Goal: Use online tool/utility: Utilize a website feature to perform a specific function

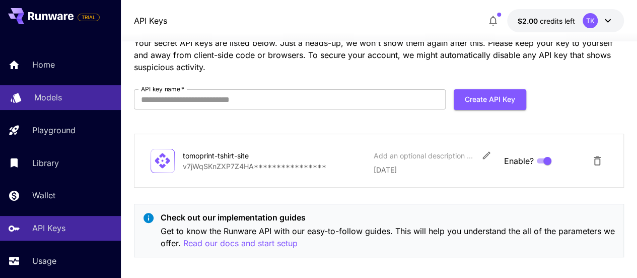
click at [45, 95] on p "Models" at bounding box center [48, 97] width 28 height 12
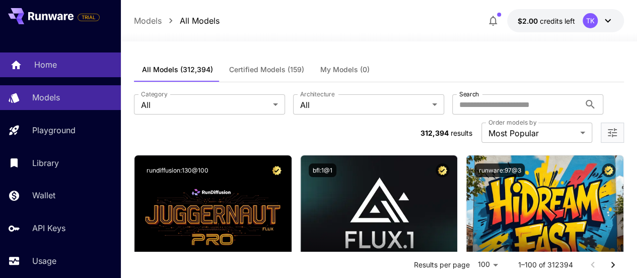
click at [50, 64] on p "Home" at bounding box center [45, 64] width 23 height 12
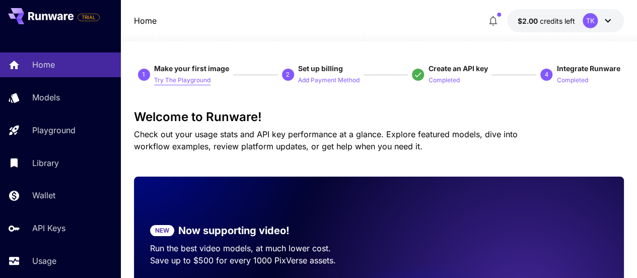
click at [186, 82] on p "Try The Playground" at bounding box center [182, 81] width 56 height 10
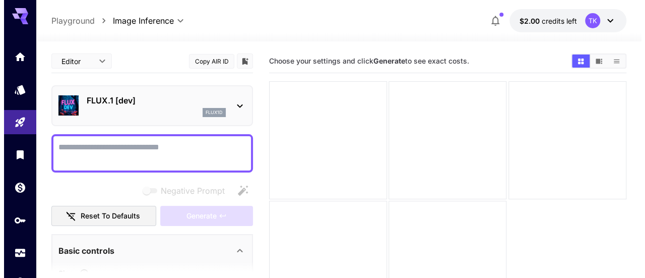
scroll to position [18, 0]
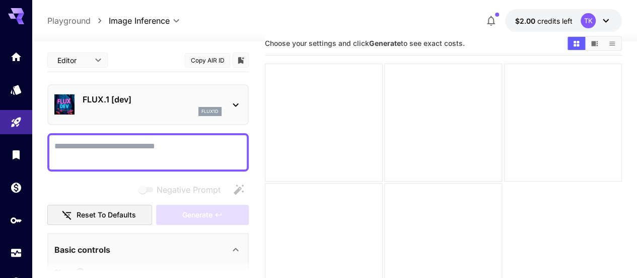
click at [238, 104] on icon at bounding box center [236, 105] width 6 height 4
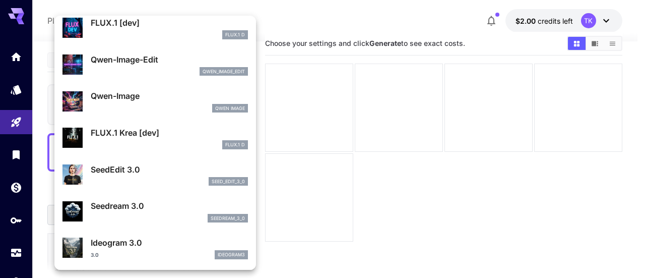
scroll to position [0, 0]
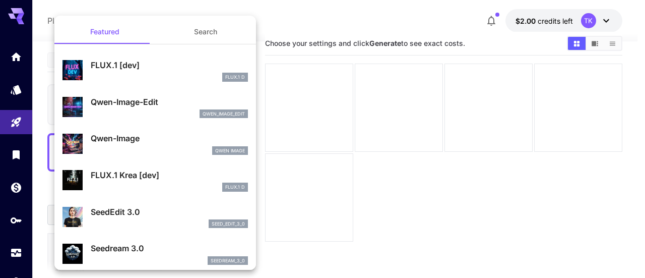
click at [208, 31] on button "Search" at bounding box center [205, 32] width 101 height 24
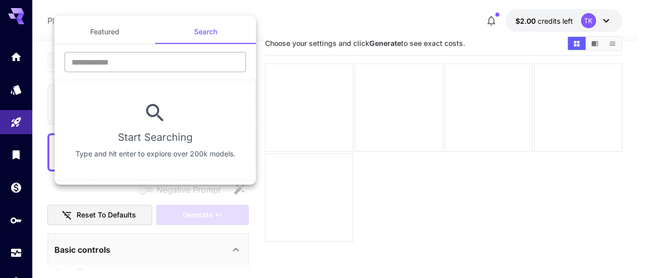
click at [144, 62] on input "text" at bounding box center [154, 62] width 181 height 20
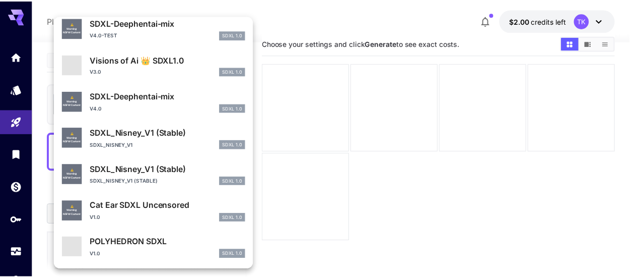
scroll to position [916, 0]
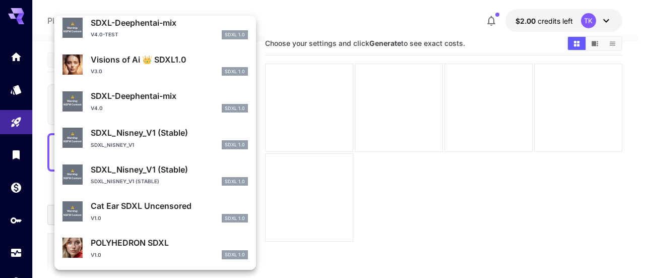
type input "****"
click at [321, 25] on div at bounding box center [322, 139] width 645 height 278
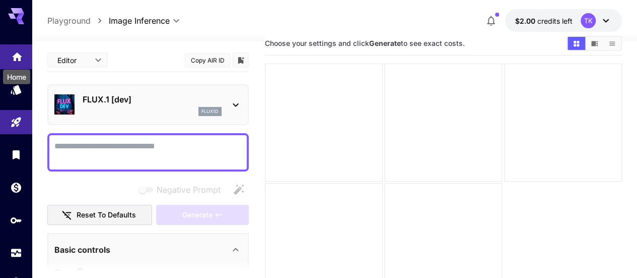
click at [12, 55] on icon "Home" at bounding box center [17, 54] width 12 height 12
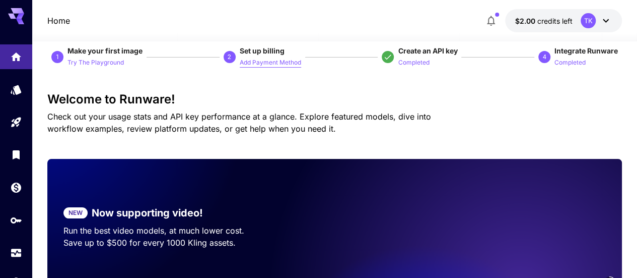
click at [269, 60] on p "Add Payment Method" at bounding box center [270, 63] width 61 height 10
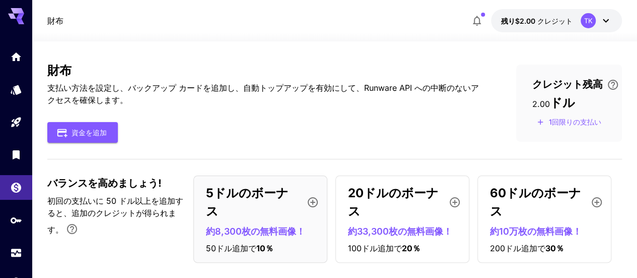
scroll to position [14, 0]
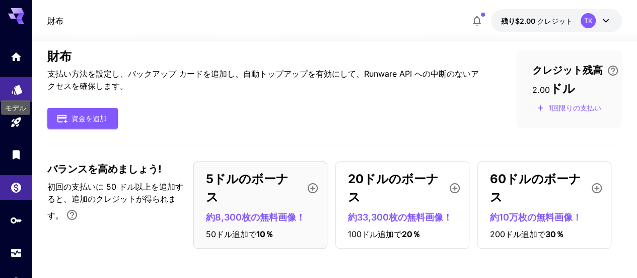
click at [16, 88] on icon "モデル" at bounding box center [17, 87] width 11 height 10
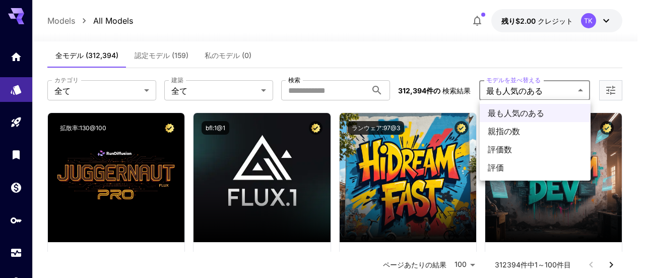
click at [570, 88] on div at bounding box center [322, 139] width 645 height 278
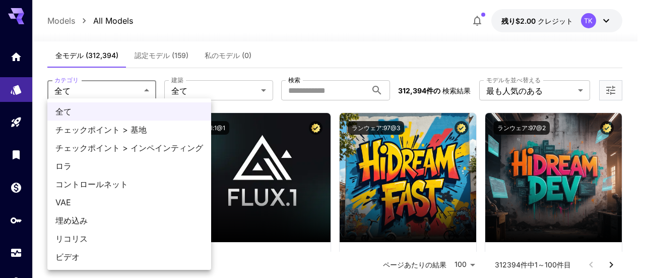
click at [103, 89] on div at bounding box center [322, 139] width 645 height 278
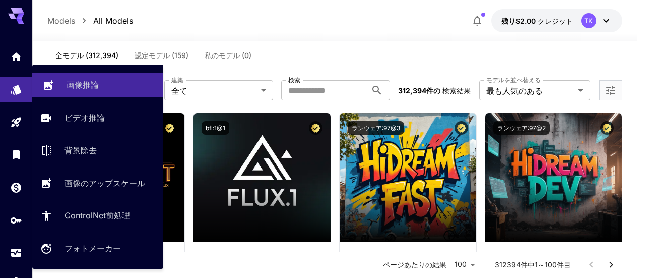
click at [95, 83] on font "画像推論" at bounding box center [82, 85] width 32 height 10
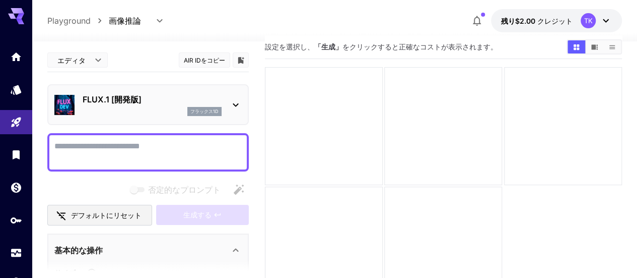
click at [101, 62] on body "**********" at bounding box center [318, 164] width 637 height 357
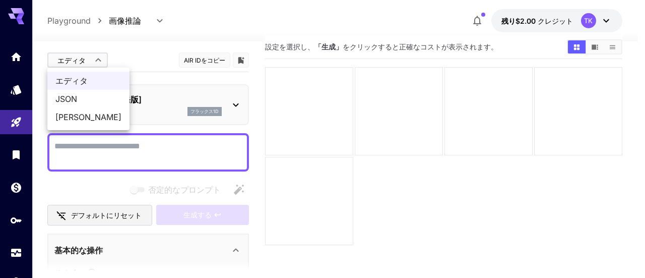
click at [101, 62] on div at bounding box center [322, 139] width 645 height 278
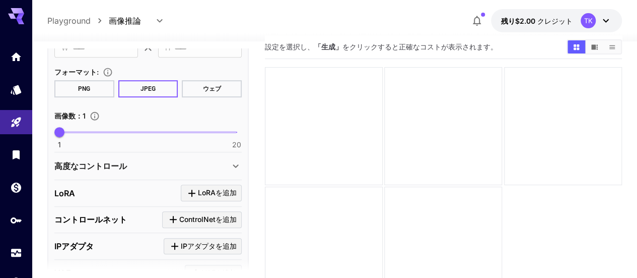
scroll to position [268, 0]
click at [84, 88] on font "PNG" at bounding box center [84, 89] width 12 height 7
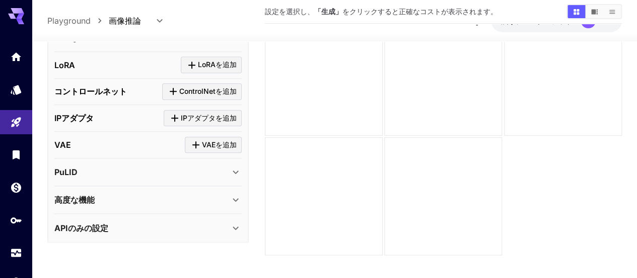
scroll to position [80, 0]
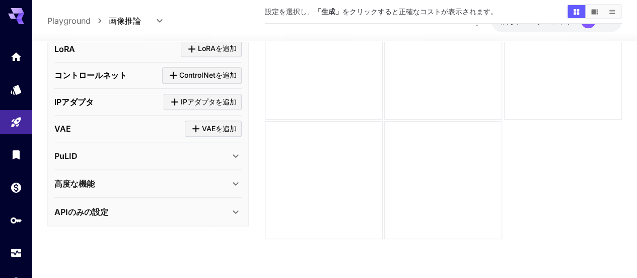
click at [233, 178] on icon at bounding box center [236, 183] width 12 height 12
click at [236, 206] on icon at bounding box center [236, 211] width 12 height 12
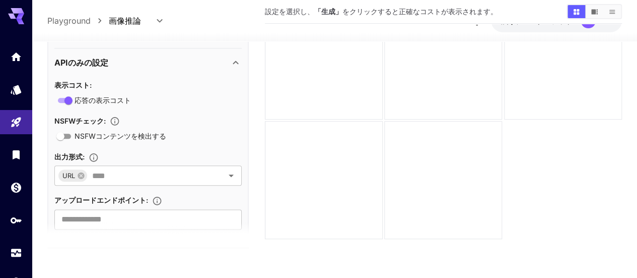
scroll to position [547, 0]
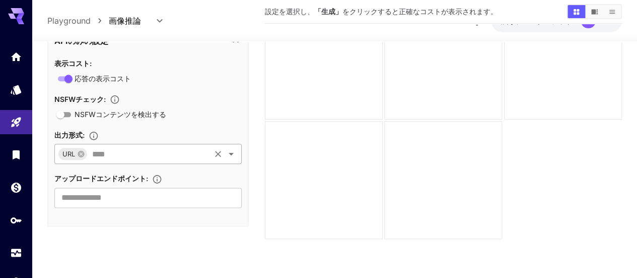
click at [232, 152] on icon "開ける" at bounding box center [231, 154] width 12 height 12
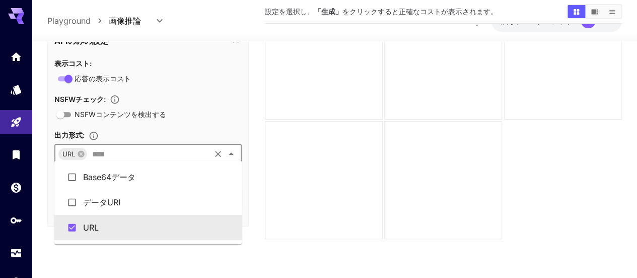
click at [229, 117] on div "表示コスト : 応答の表示コスト NSFWチェック : NSFWコンテンツを検出する 出力形式 : URL ​ アップロードエンドポイント : ​" at bounding box center [147, 131] width 187 height 151
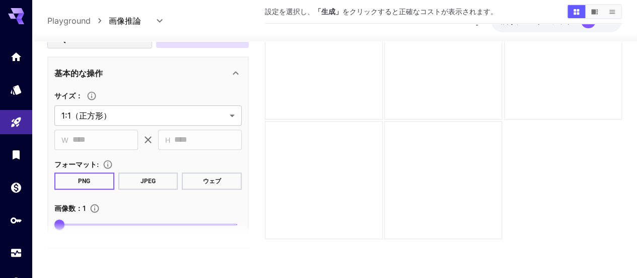
scroll to position [0, 0]
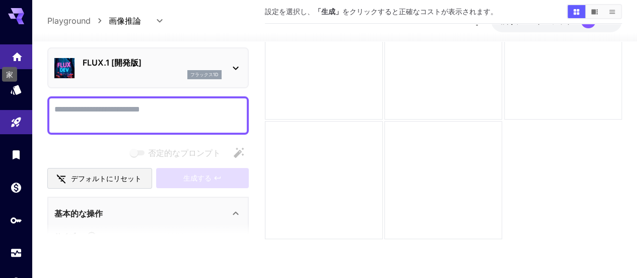
click at [15, 57] on icon "家" at bounding box center [17, 53] width 10 height 9
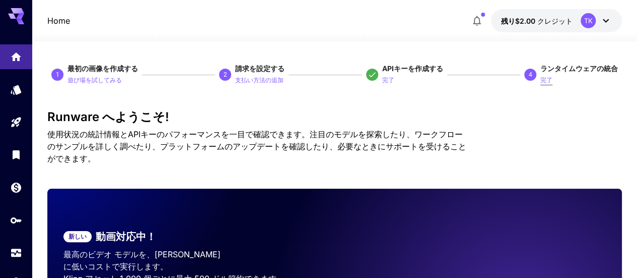
click at [549, 81] on font "完了" at bounding box center [546, 80] width 12 height 8
click at [17, 91] on icon "モデル" at bounding box center [17, 87] width 11 height 10
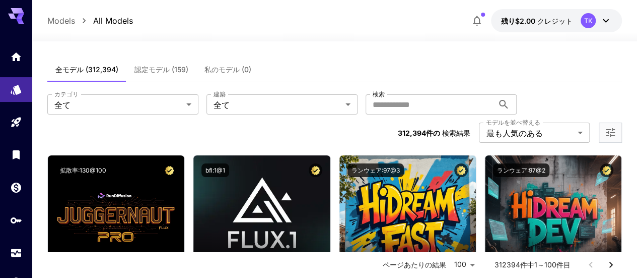
click at [158, 67] on font "認定モデル (159)" at bounding box center [161, 69] width 54 height 9
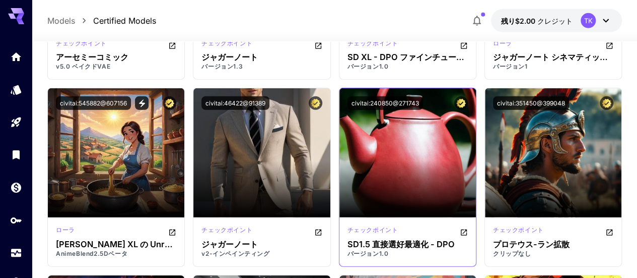
scroll to position [5218, 0]
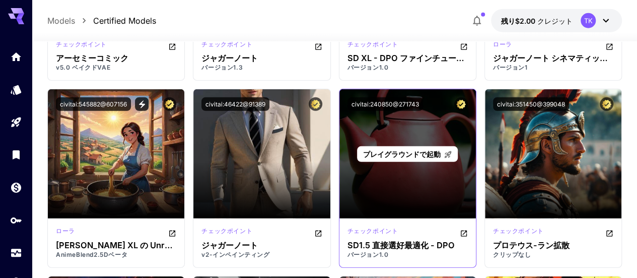
click at [390, 156] on font "プレイグラウンドで起動" at bounding box center [402, 154] width 78 height 9
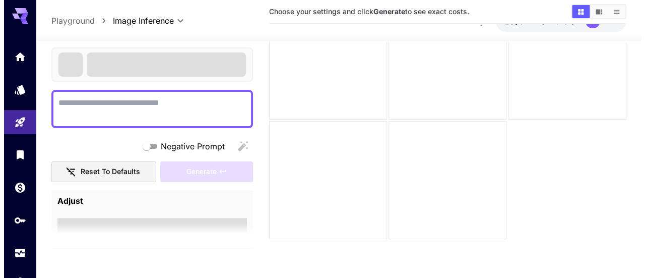
scroll to position [80, 0]
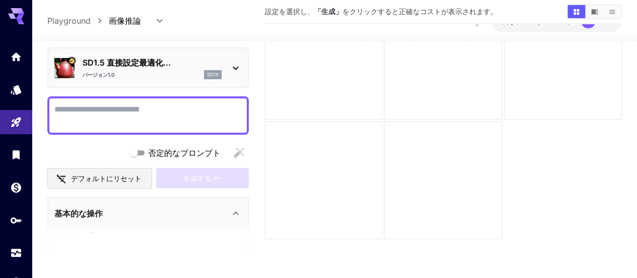
click at [155, 65] on font "SD1.5 直接設定最適化..." at bounding box center [127, 62] width 88 height 10
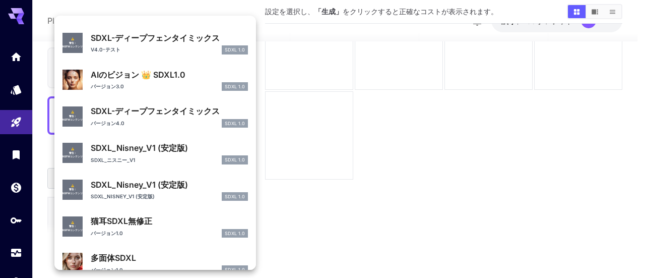
scroll to position [916, 0]
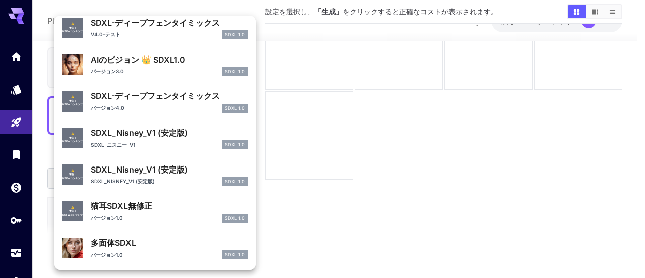
click at [119, 61] on font "AIのビジョン 👑 SDXL1.0" at bounding box center [138, 59] width 95 height 10
type input "**********"
type input "****"
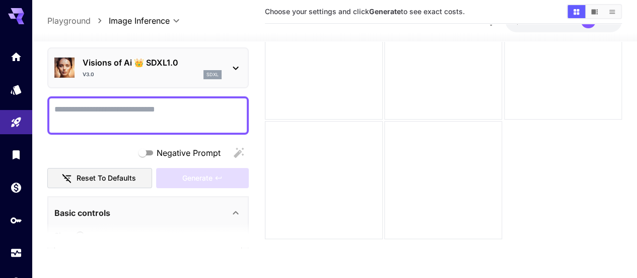
click at [142, 76] on div "v3.0 sdxl" at bounding box center [152, 74] width 139 height 9
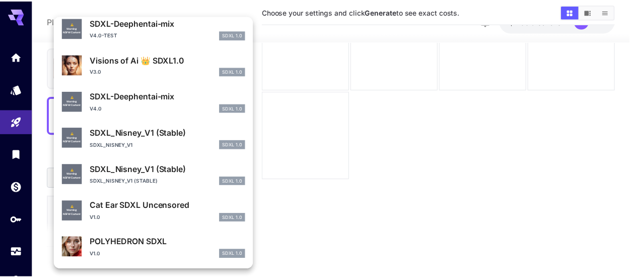
scroll to position [916, 0]
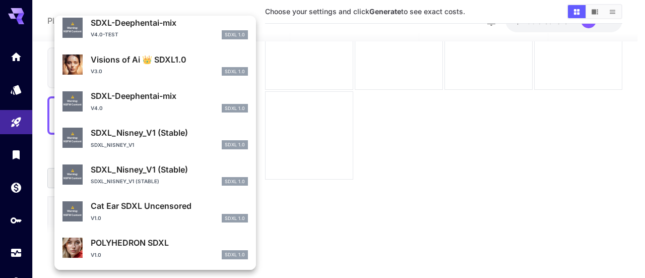
click at [13, 128] on div at bounding box center [322, 139] width 645 height 278
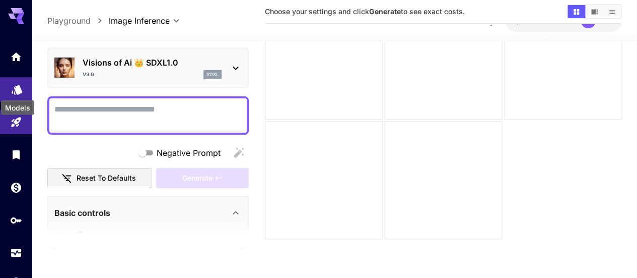
click at [16, 89] on icon "Models" at bounding box center [17, 86] width 12 height 12
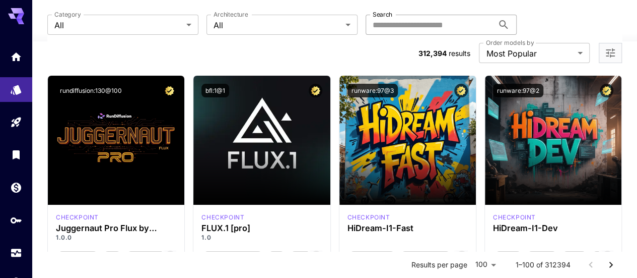
click at [366, 27] on input "Search" at bounding box center [430, 25] width 128 height 20
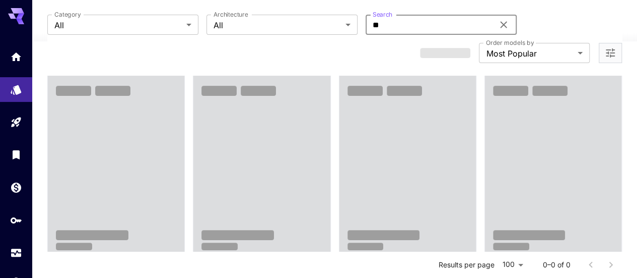
type input "*"
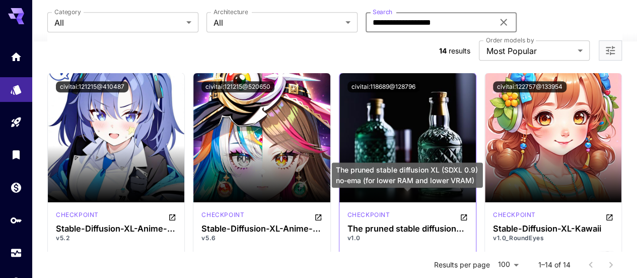
scroll to position [289, 0]
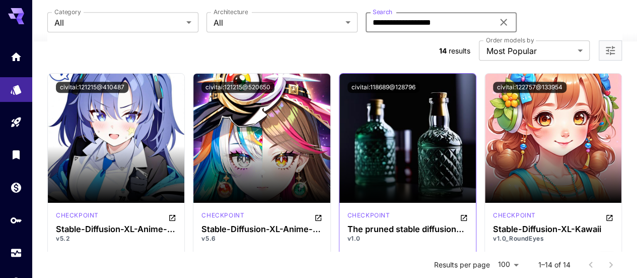
click at [420, 234] on p "v1.0" at bounding box center [408, 238] width 120 height 9
click at [410, 24] on div "**********" at bounding box center [441, 22] width 151 height 20
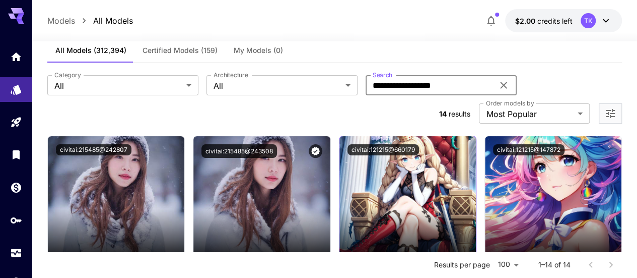
scroll to position [0, 0]
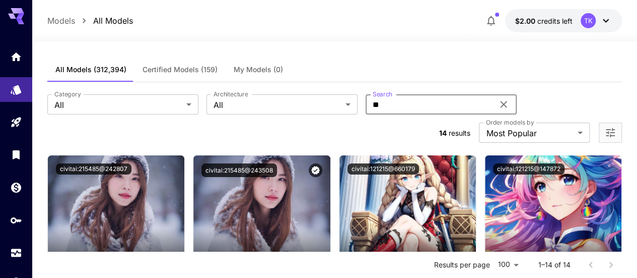
type input "*"
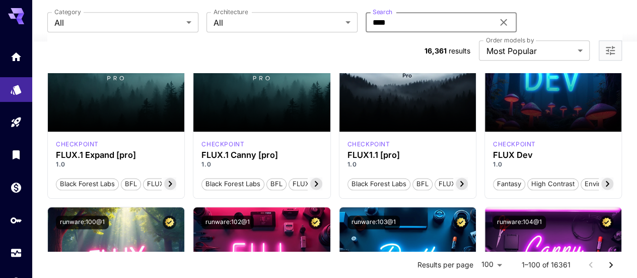
scroll to position [563, 0]
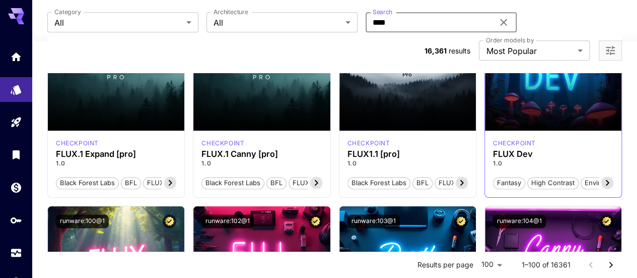
type input "****"
click at [607, 176] on icon at bounding box center [607, 182] width 12 height 12
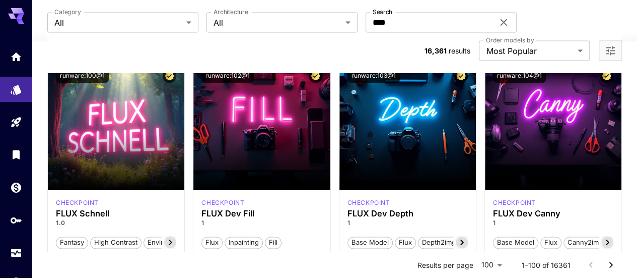
scroll to position [734, 0]
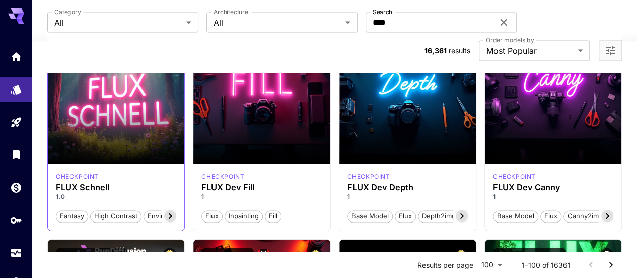
click at [172, 210] on icon at bounding box center [170, 216] width 12 height 12
click at [463, 210] on icon at bounding box center [462, 216] width 12 height 12
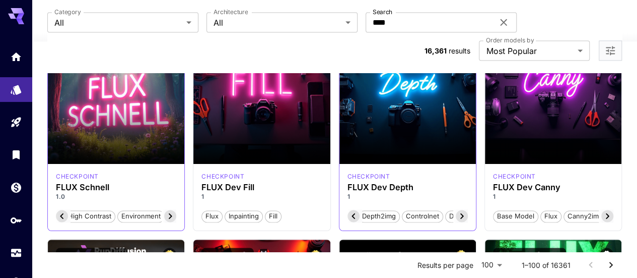
click at [463, 210] on icon at bounding box center [462, 216] width 12 height 12
click at [606, 210] on icon at bounding box center [607, 216] width 12 height 12
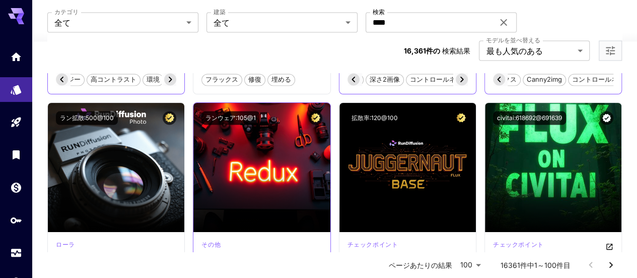
scroll to position [934, 0]
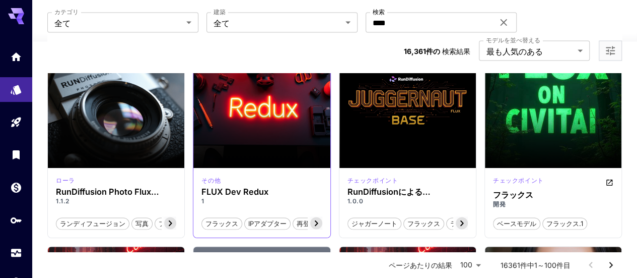
click at [321, 217] on icon at bounding box center [316, 223] width 12 height 12
click at [319, 217] on icon at bounding box center [316, 223] width 12 height 12
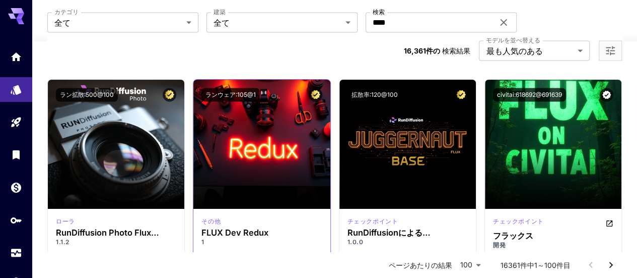
scroll to position [921, 0]
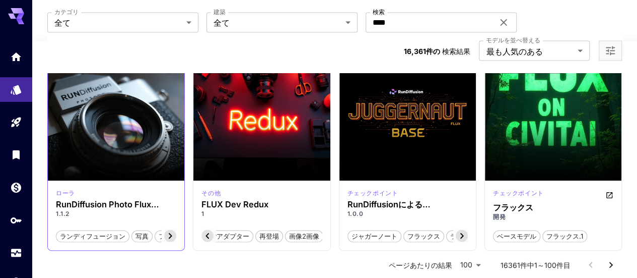
click at [171, 232] on icon at bounding box center [171, 235] width 4 height 6
click at [171, 231] on font "フォトリアリズム" at bounding box center [149, 235] width 52 height 8
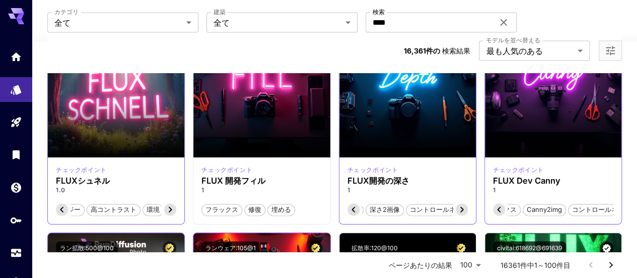
scroll to position [713, 0]
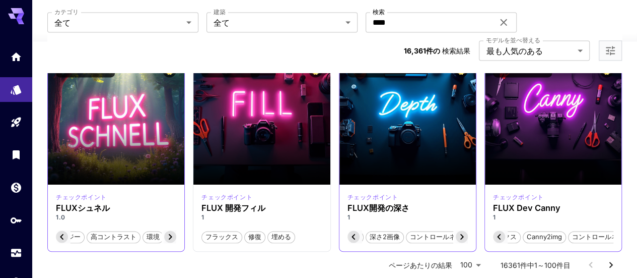
click at [172, 230] on icon at bounding box center [170, 236] width 12 height 12
click at [171, 230] on icon at bounding box center [170, 236] width 12 height 12
click at [59, 230] on icon at bounding box center [62, 236] width 12 height 12
click at [60, 232] on font "ファンタジー" at bounding box center [79, 236] width 39 height 8
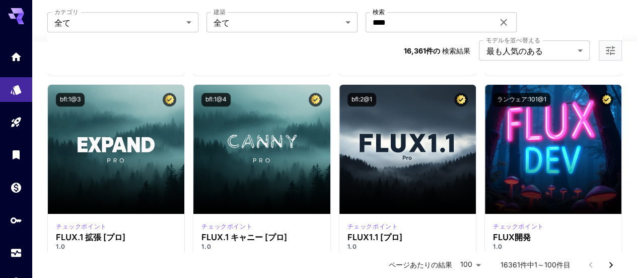
scroll to position [516, 0]
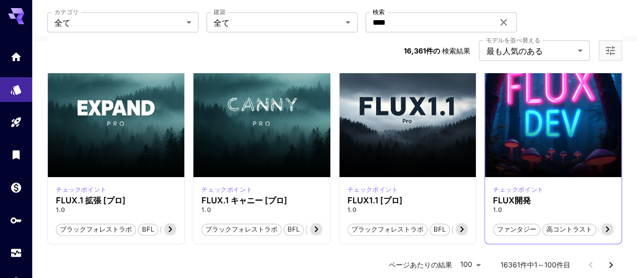
click at [605, 223] on icon at bounding box center [607, 229] width 12 height 12
click at [497, 223] on icon at bounding box center [499, 229] width 12 height 12
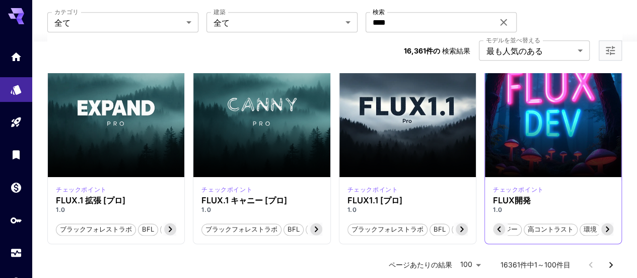
scroll to position [0, 0]
click at [497, 225] on font "ファンタジー" at bounding box center [516, 229] width 39 height 8
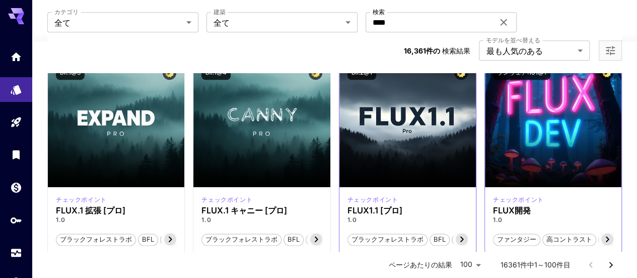
scroll to position [505, 0]
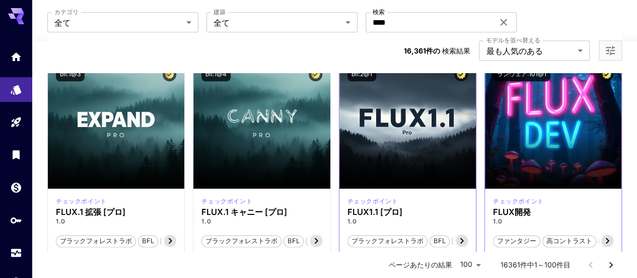
click at [462, 237] on icon at bounding box center [462, 240] width 4 height 6
click at [462, 236] on font "FLUX1.1 [プロ]" at bounding box center [444, 240] width 44 height 8
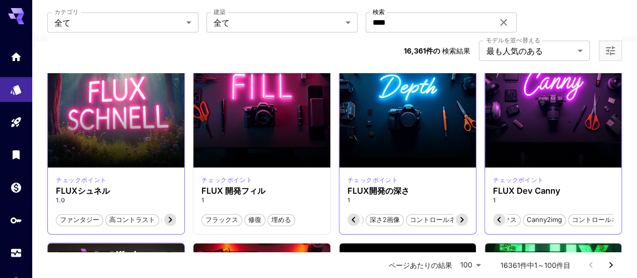
scroll to position [745, 0]
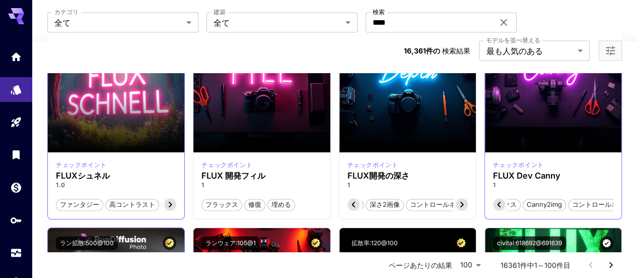
click at [497, 198] on icon at bounding box center [499, 204] width 12 height 12
click at [497, 200] on font "ベースモデル" at bounding box center [516, 204] width 39 height 8
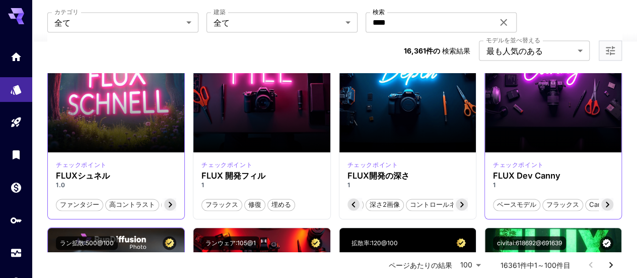
click at [606, 198] on icon at bounding box center [607, 204] width 12 height 12
click at [606, 200] on font "賢い" at bounding box center [605, 204] width 13 height 8
click at [461, 201] on icon at bounding box center [462, 204] width 4 height 6
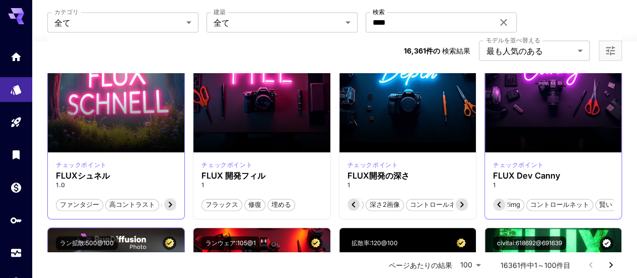
scroll to position [0, 128]
click at [461, 201] on icon at bounding box center [462, 204] width 4 height 6
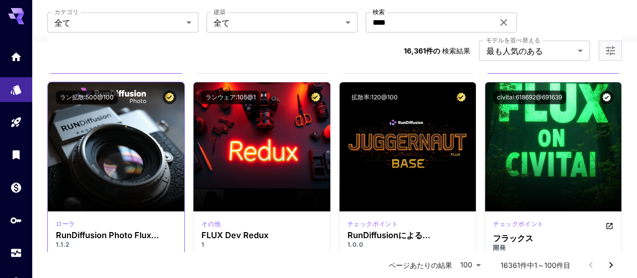
scroll to position [914, 0]
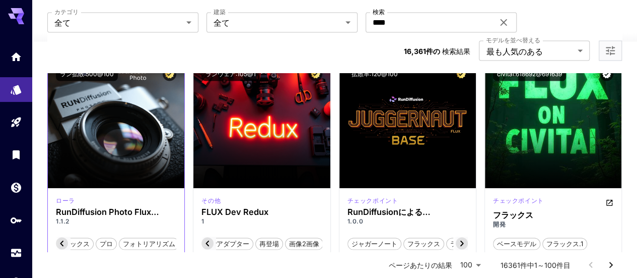
click at [210, 237] on icon at bounding box center [207, 243] width 12 height 12
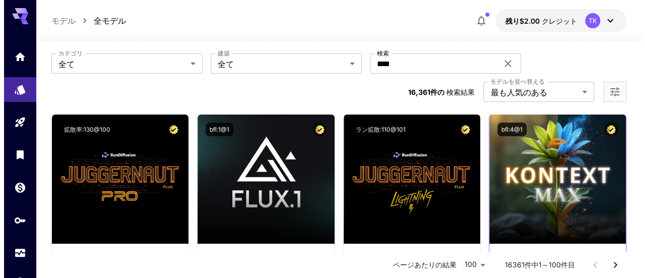
scroll to position [0, 0]
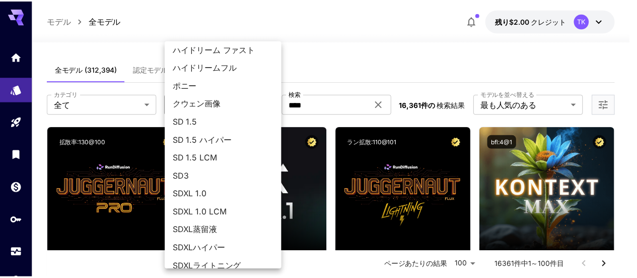
scroll to position [155, 0]
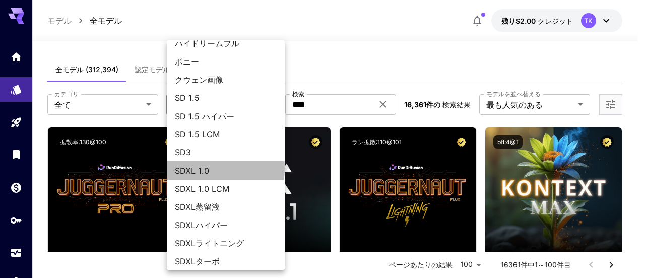
click at [201, 168] on font "SDXL 1.0" at bounding box center [192, 170] width 34 height 10
type input "****"
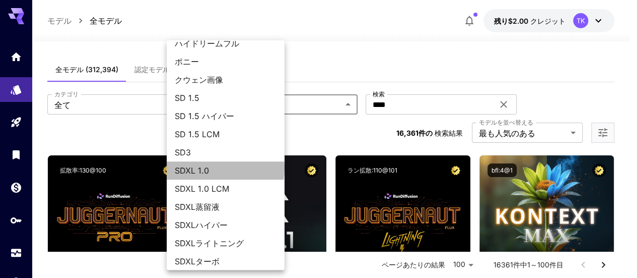
scroll to position [0, 117]
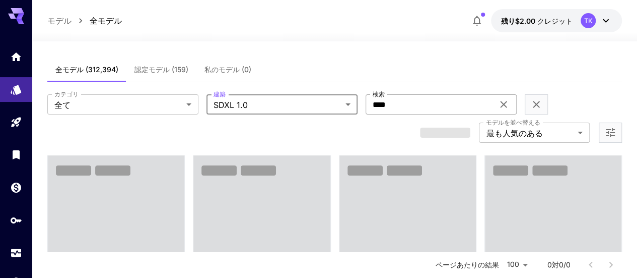
click at [366, 101] on input "****" at bounding box center [430, 104] width 128 height 20
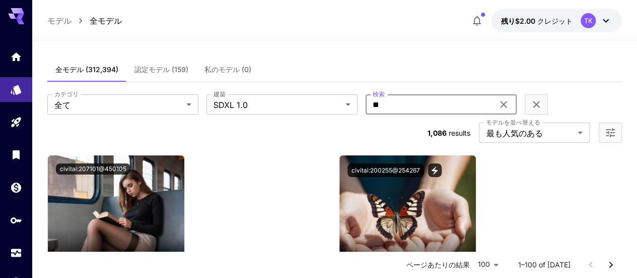
type input "*"
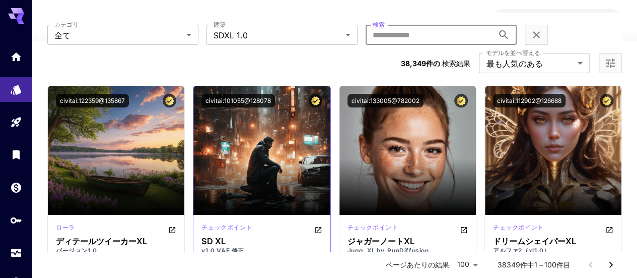
scroll to position [69, 0]
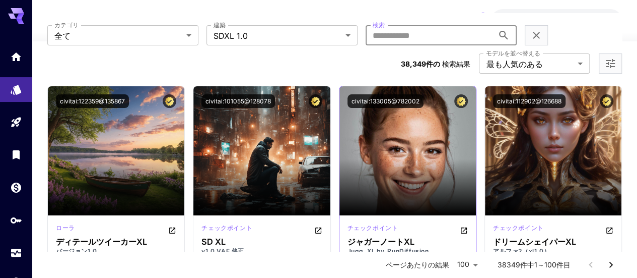
click at [460, 264] on icon at bounding box center [462, 270] width 12 height 12
click at [607, 264] on icon at bounding box center [607, 270] width 12 height 12
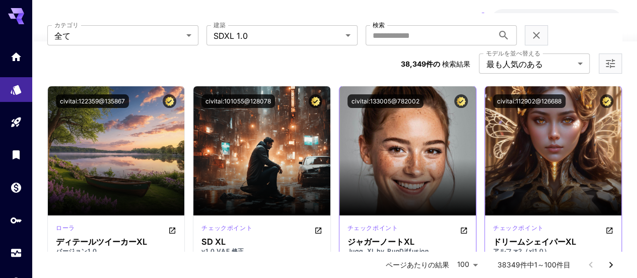
scroll to position [0, 101]
click at [607, 264] on icon at bounding box center [607, 270] width 12 height 12
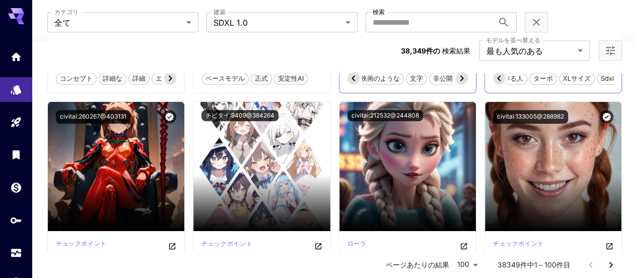
scroll to position [314, 0]
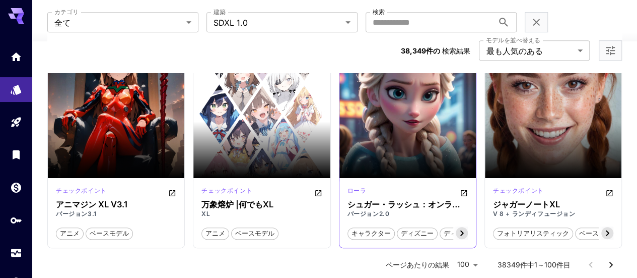
click at [461, 227] on icon at bounding box center [462, 233] width 12 height 12
click at [461, 229] on font "ディズニー アナと雪の女王" at bounding box center [427, 233] width 81 height 8
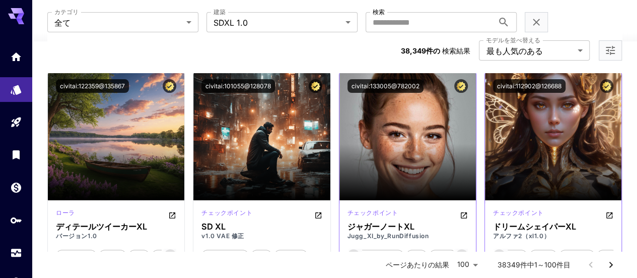
scroll to position [84, 0]
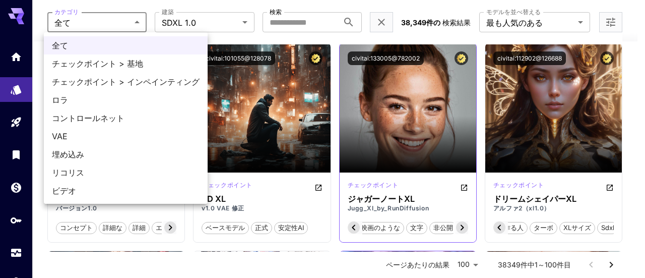
click at [137, 24] on div at bounding box center [322, 139] width 645 height 278
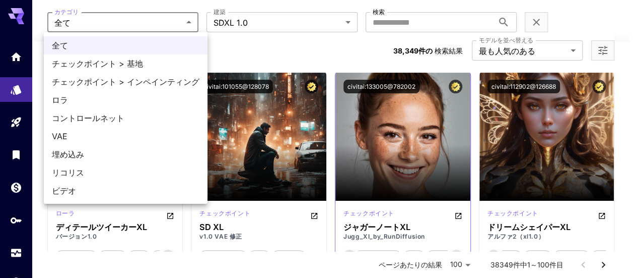
scroll to position [0, 145]
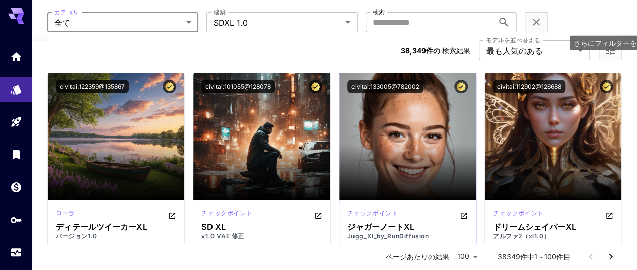
click at [613, 46] on icon "さらにフィルターを開く" at bounding box center [610, 50] width 9 height 9
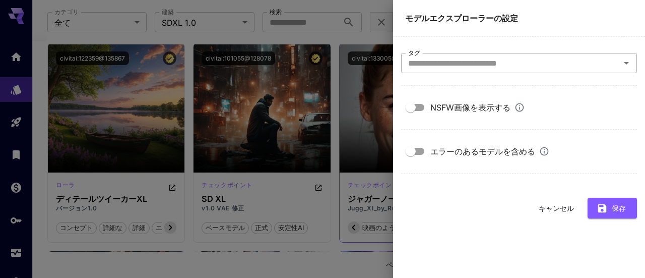
click at [624, 63] on icon "開ける" at bounding box center [626, 63] width 12 height 12
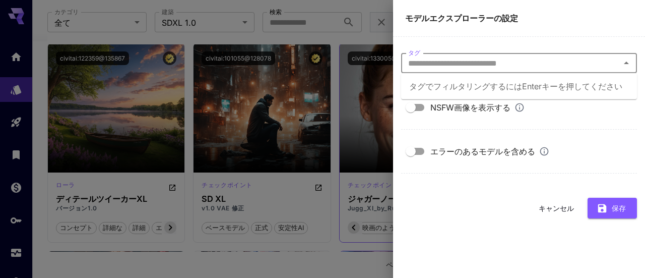
click at [608, 37] on main "タグ タグ NSFW画像を表示する エラーのあるモデルを含める キャンセル 保存" at bounding box center [519, 157] width 252 height 241
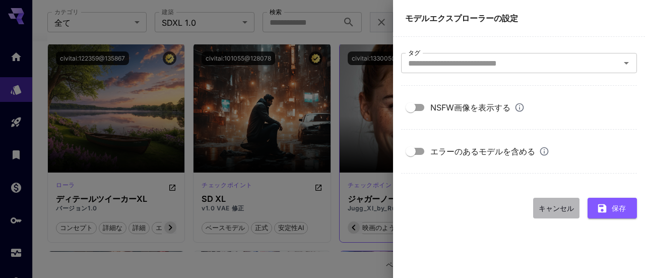
click at [561, 208] on font "キャンセル" at bounding box center [555, 207] width 35 height 9
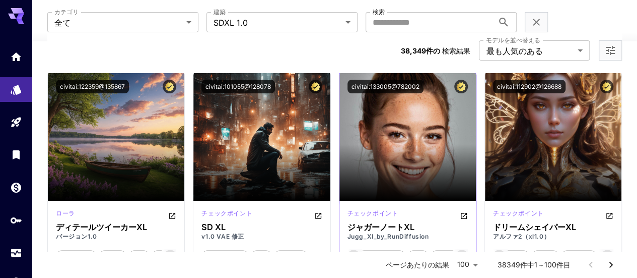
scroll to position [0, 76]
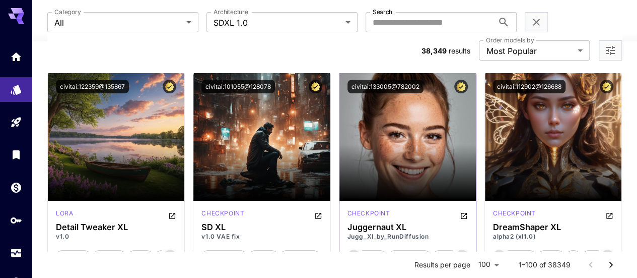
click at [607, 249] on icon at bounding box center [607, 255] width 12 height 12
click at [607, 251] on span "sdxl" at bounding box center [607, 256] width 20 height 10
click at [496, 249] on icon at bounding box center [499, 255] width 12 height 12
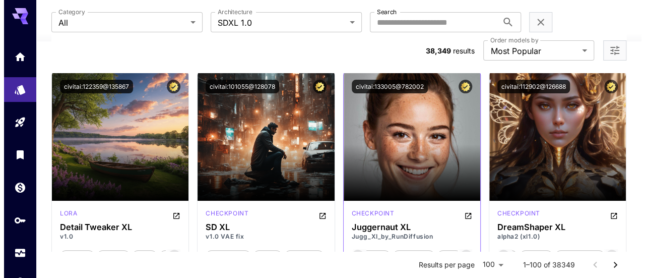
scroll to position [0, 122]
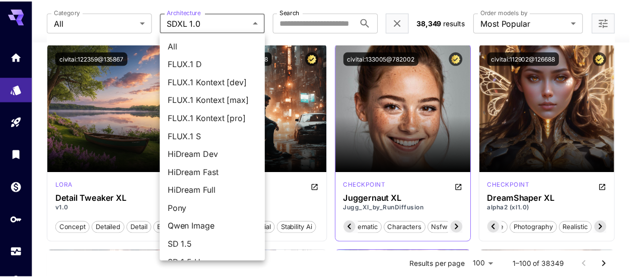
scroll to position [159, 0]
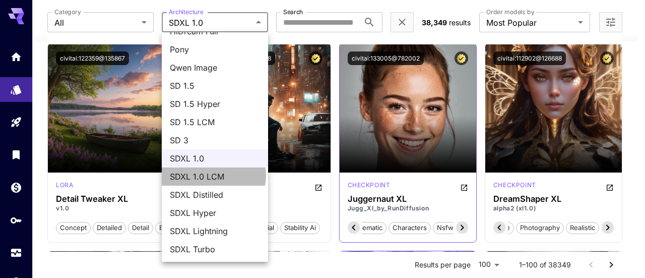
click at [213, 175] on span "SDXL 1.0 LCM" at bounding box center [215, 176] width 90 height 12
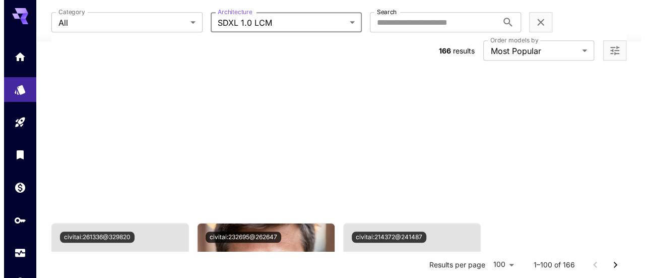
scroll to position [334, 0]
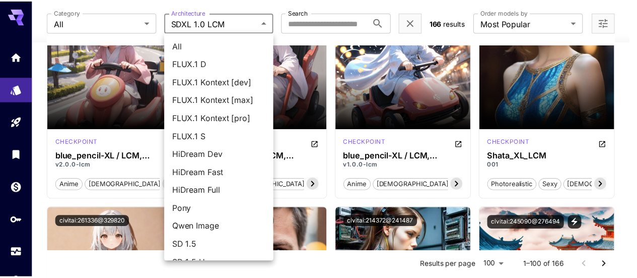
scroll to position [159, 0]
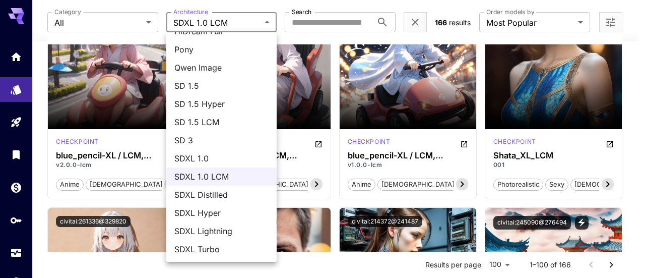
click at [217, 194] on span "SDXL Distilled" at bounding box center [221, 194] width 94 height 12
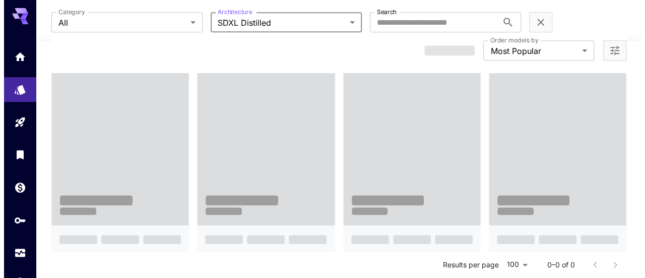
scroll to position [196, 0]
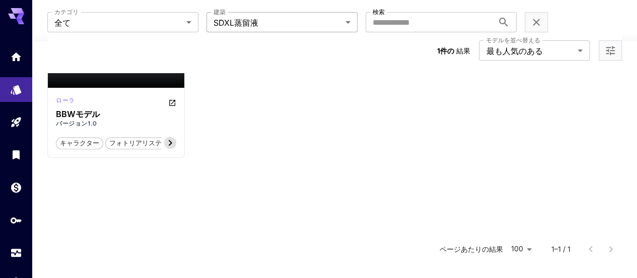
click at [268, 24] on body "**********" at bounding box center [318, 48] width 637 height 489
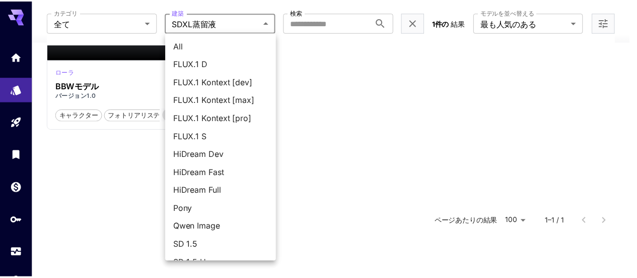
scroll to position [159, 0]
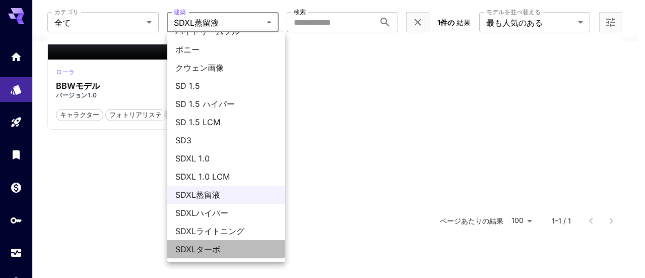
click at [212, 244] on font "SDXLターボ" at bounding box center [197, 249] width 45 height 10
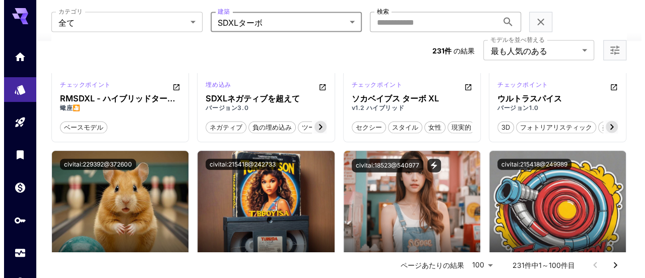
scroll to position [976, 0]
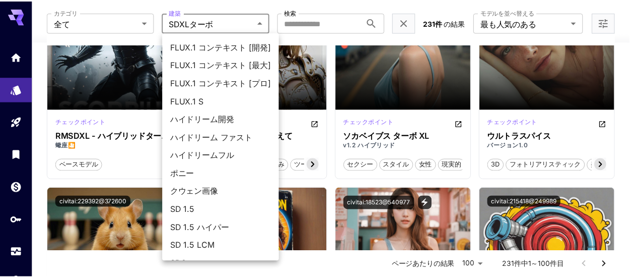
scroll to position [0, 0]
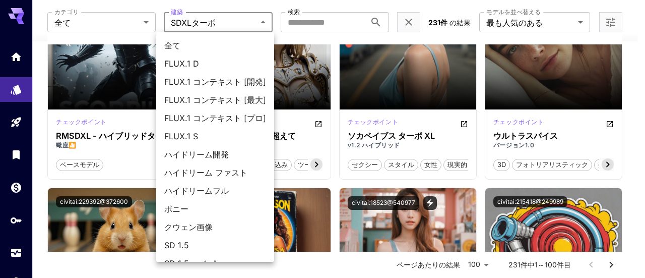
click at [190, 60] on font "FLUX.1 D" at bounding box center [181, 63] width 35 height 10
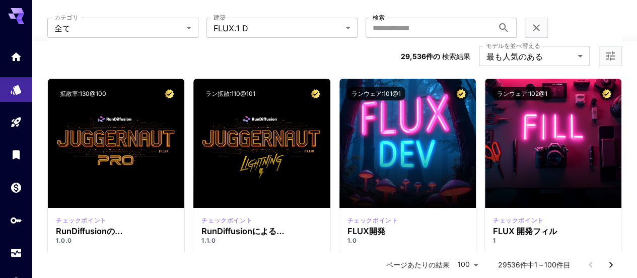
scroll to position [76, 0]
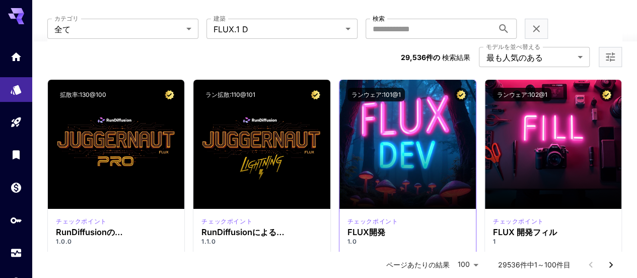
click at [464, 254] on icon at bounding box center [462, 260] width 12 height 12
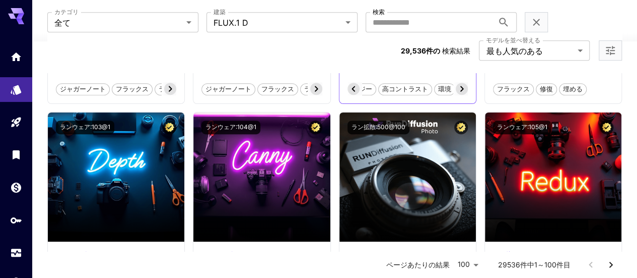
scroll to position [278, 0]
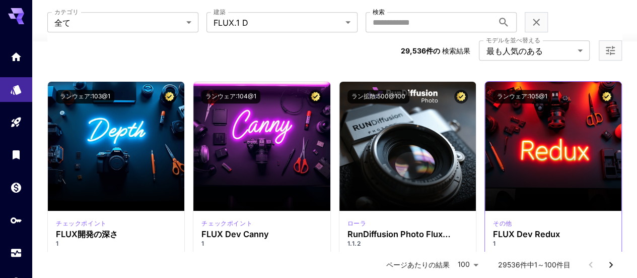
click at [609, 256] on icon at bounding box center [607, 262] width 12 height 12
click at [609, 258] on span "画像2画像" at bounding box center [595, 263] width 37 height 10
click at [498, 260] on icon at bounding box center [499, 263] width 4 height 6
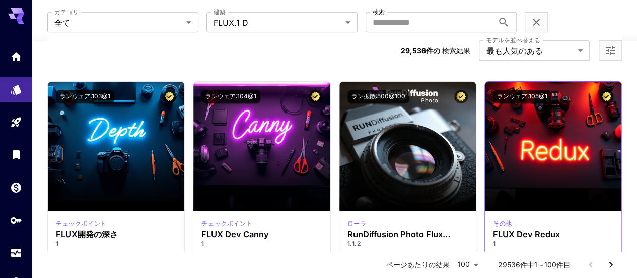
scroll to position [0, 2]
click at [498, 260] on icon at bounding box center [499, 263] width 4 height 6
click at [498, 258] on font "フラックス" at bounding box center [513, 262] width 33 height 8
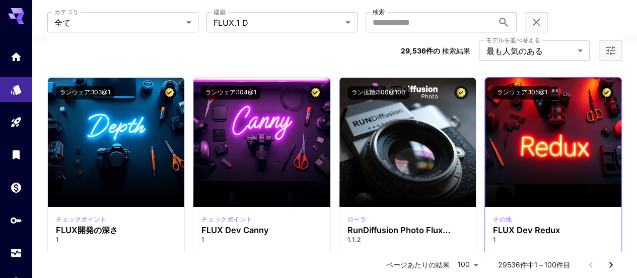
scroll to position [287, 0]
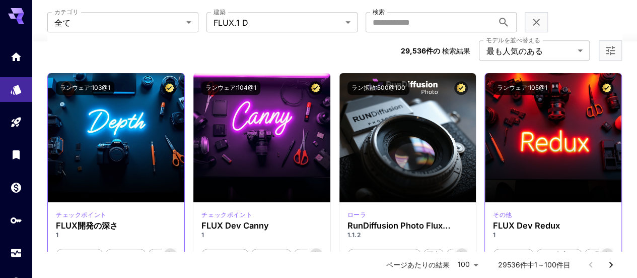
click at [171, 248] on icon at bounding box center [170, 254] width 12 height 12
click at [315, 248] on icon at bounding box center [316, 254] width 12 height 12
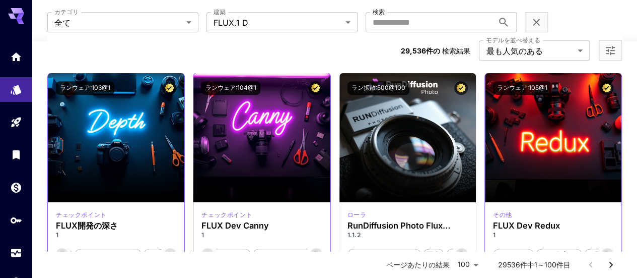
scroll to position [0, 119]
click at [608, 248] on icon at bounding box center [607, 254] width 12 height 12
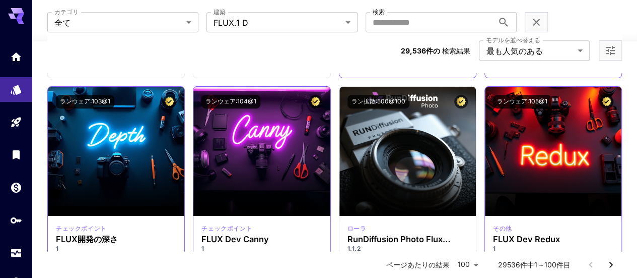
scroll to position [272, 0]
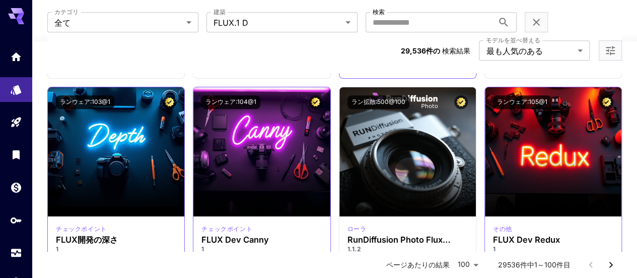
click at [209, 262] on icon at bounding box center [207, 268] width 12 height 12
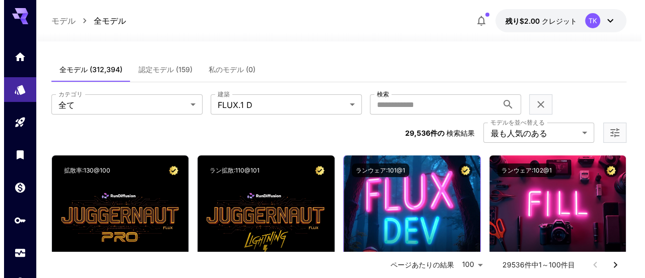
scroll to position [19, 0]
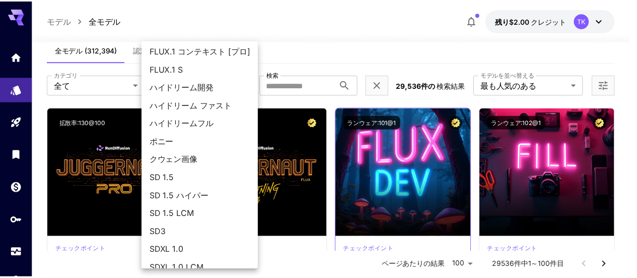
scroll to position [85, 0]
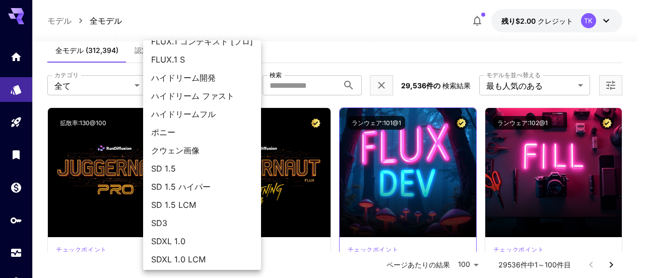
click at [172, 239] on font "SDXL 1.0" at bounding box center [168, 241] width 34 height 10
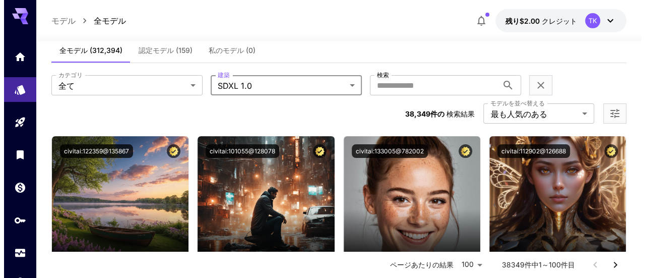
scroll to position [48, 0]
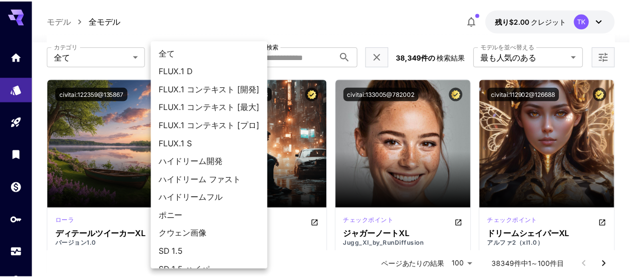
scroll to position [0, 0]
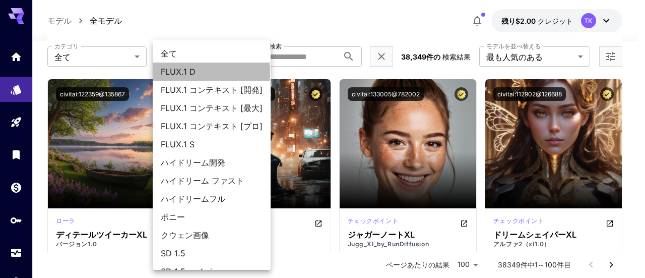
click at [178, 72] on font "FLUX.1 D" at bounding box center [178, 71] width 35 height 10
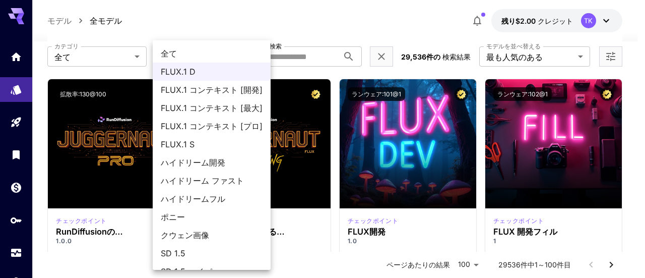
click at [228, 87] on font "FLUX.1 コンテキスト [開発]" at bounding box center [212, 90] width 102 height 10
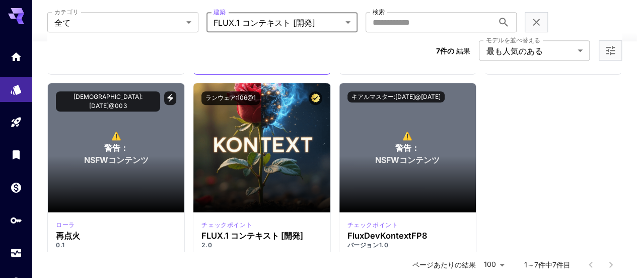
scroll to position [277, 0]
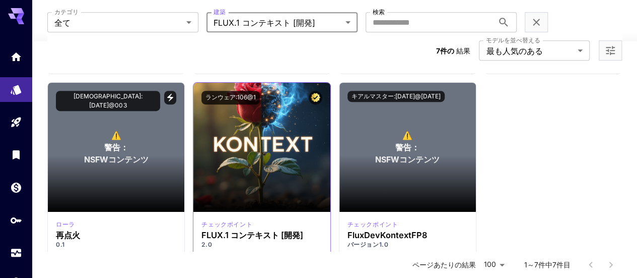
click at [318, 257] on icon at bounding box center [316, 263] width 12 height 12
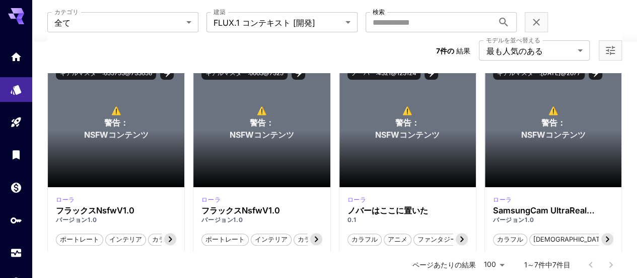
scroll to position [0, 0]
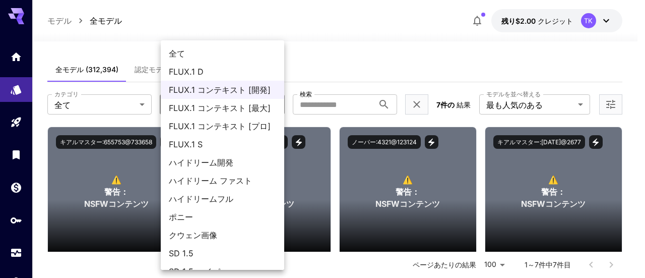
click at [220, 75] on span "FLUX.1 D" at bounding box center [222, 71] width 107 height 12
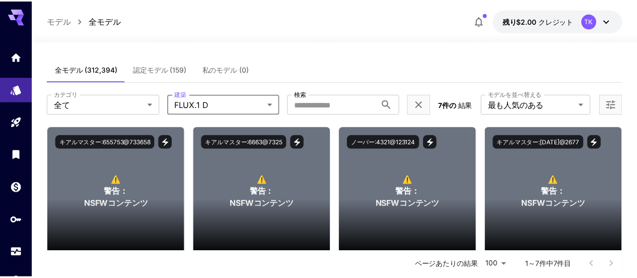
scroll to position [0, 229]
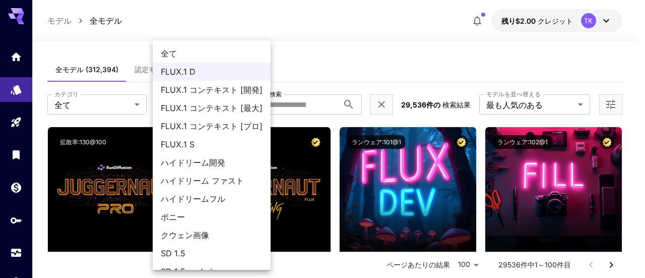
click at [195, 146] on span "FLUX.1 S" at bounding box center [212, 144] width 102 height 12
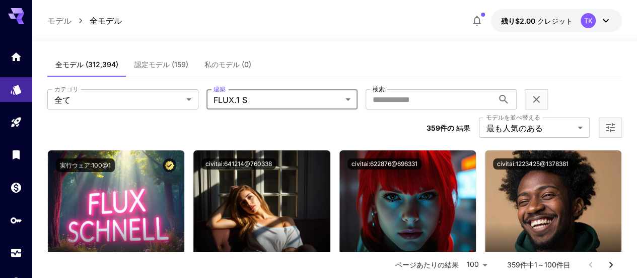
scroll to position [4, 0]
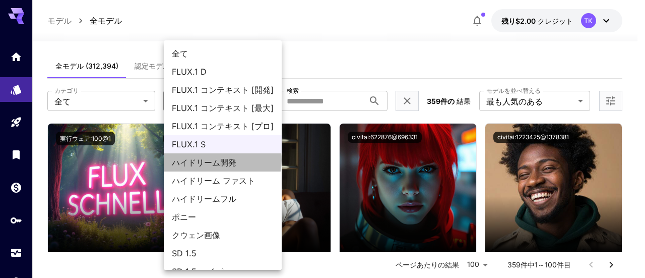
click at [221, 160] on font "ハイドリーム開発" at bounding box center [204, 162] width 64 height 10
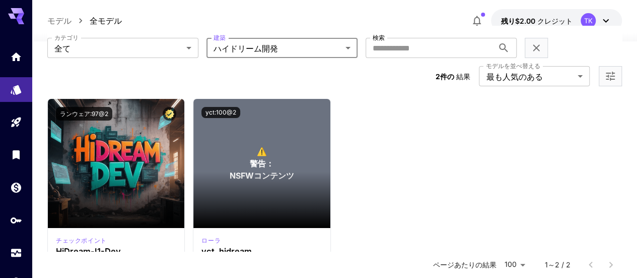
scroll to position [107, 0]
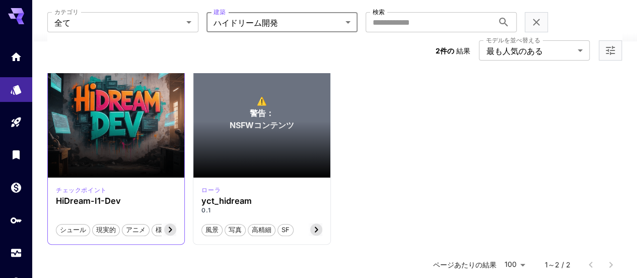
click at [171, 223] on icon at bounding box center [170, 229] width 12 height 12
click at [171, 225] on font "様式化された" at bounding box center [154, 229] width 39 height 8
click at [63, 223] on icon at bounding box center [62, 229] width 12 height 12
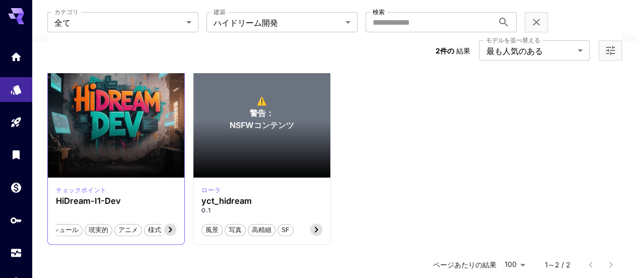
scroll to position [0, 0]
click at [63, 225] on font "シュール" at bounding box center [73, 229] width 26 height 8
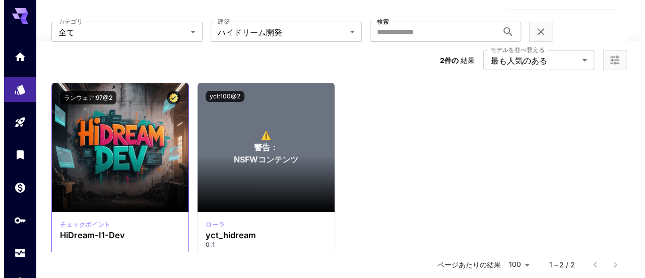
scroll to position [51, 0]
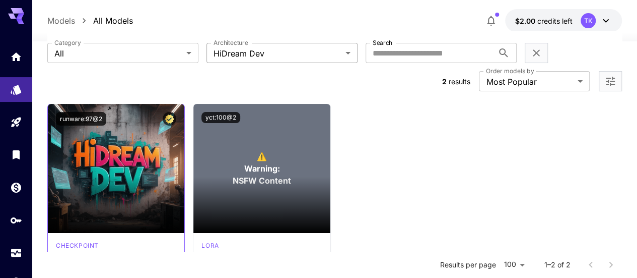
click at [272, 51] on body "**********" at bounding box center [318, 193] width 637 height 489
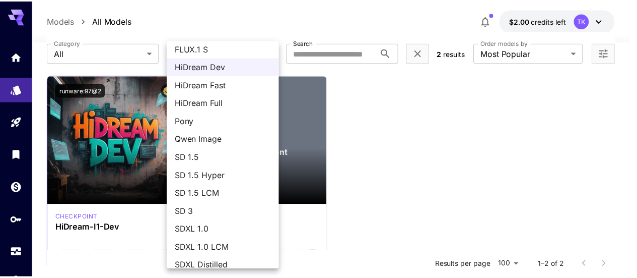
scroll to position [95, 0]
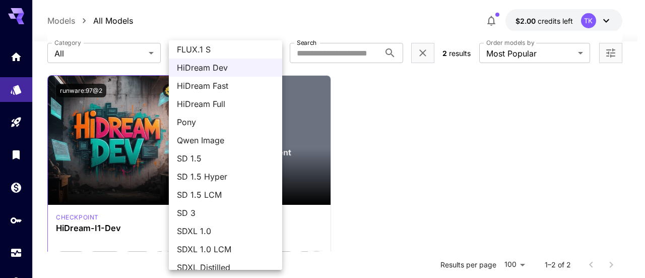
click at [202, 138] on span "Qwen Image" at bounding box center [225, 140] width 97 height 12
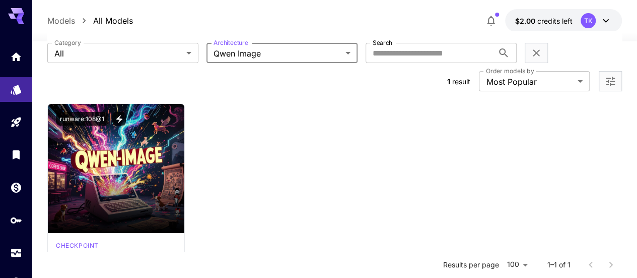
click at [273, 54] on body "**********" at bounding box center [318, 193] width 637 height 489
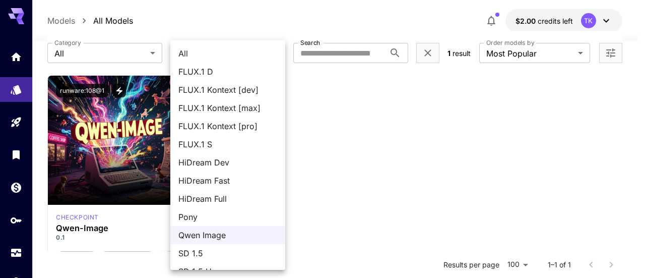
click at [212, 198] on span "HiDream Full" at bounding box center [227, 198] width 99 height 12
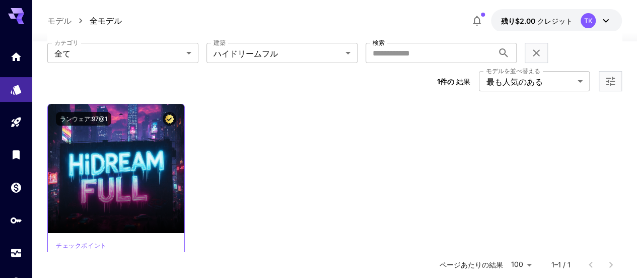
click at [171, 269] on icon at bounding box center [170, 275] width 12 height 12
click at [62, 269] on icon at bounding box center [62, 275] width 12 height 12
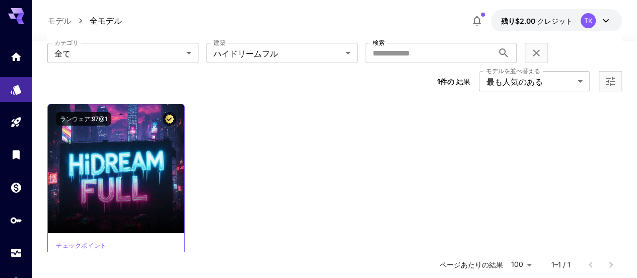
click at [62, 269] on icon at bounding box center [62, 275] width 12 height 12
click at [62, 271] on font "[PERSON_NAME]的な" at bounding box center [93, 275] width 67 height 8
click at [276, 52] on body "**********" at bounding box center [318, 193] width 637 height 489
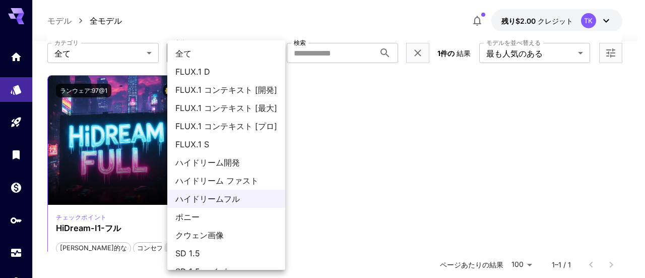
click at [242, 175] on font "ハイドリーム ファスト" at bounding box center [216, 180] width 83 height 10
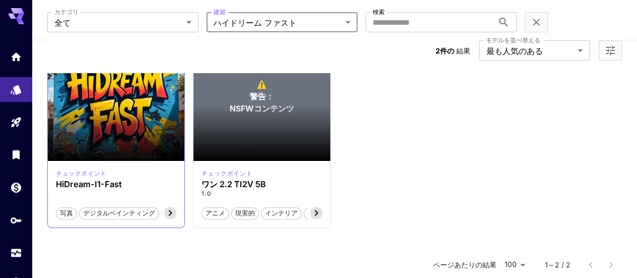
scroll to position [124, 0]
click at [167, 206] on icon at bounding box center [170, 212] width 12 height 12
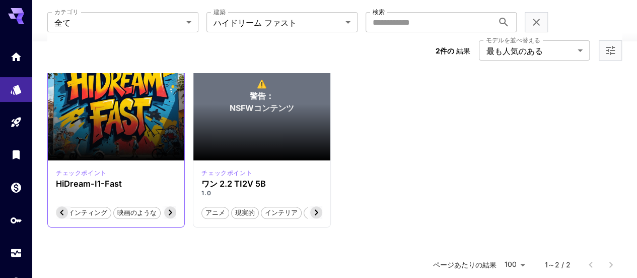
click at [167, 206] on icon at bounding box center [170, 212] width 12 height 12
click at [167, 208] on font "SF" at bounding box center [171, 212] width 8 height 8
click at [60, 206] on icon at bounding box center [62, 212] width 12 height 12
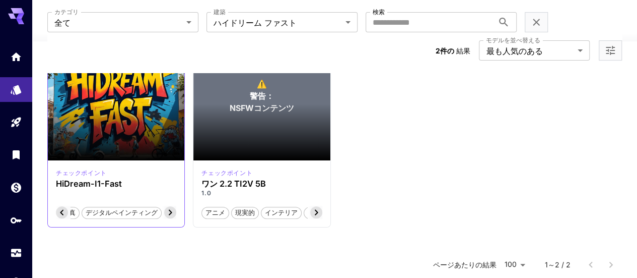
click at [60, 206] on icon at bounding box center [62, 212] width 12 height 12
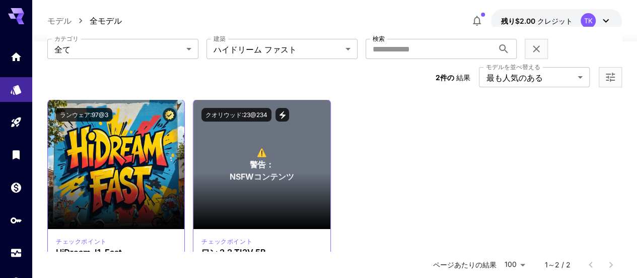
scroll to position [39, 0]
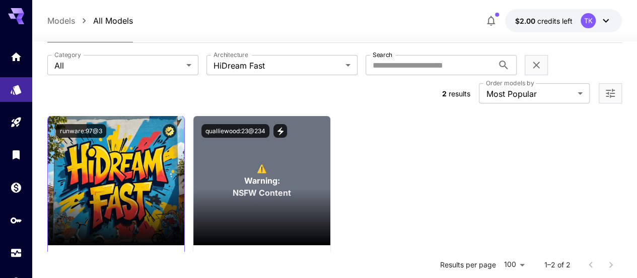
click at [503, 115] on div "Launch in Playground runware:97@3 checkpoint HiDream-I1-Fast Photographic Digit…" at bounding box center [334, 213] width 575 height 196
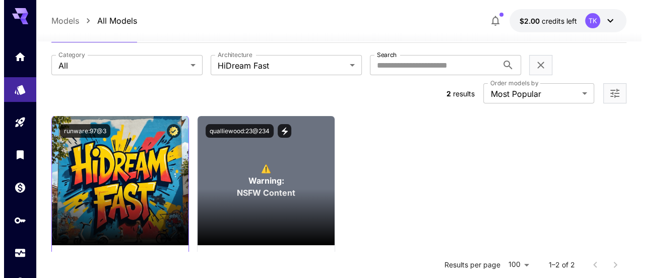
scroll to position [76, 0]
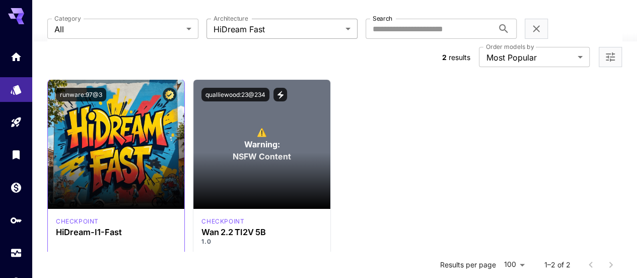
click at [272, 29] on body "**********" at bounding box center [318, 168] width 637 height 489
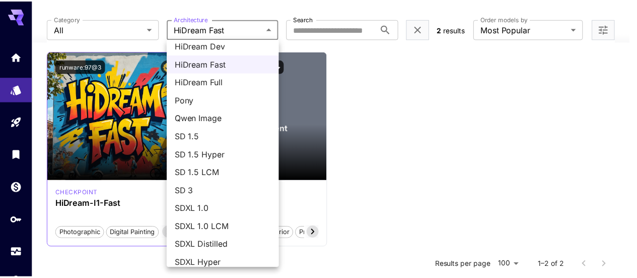
scroll to position [115, 0]
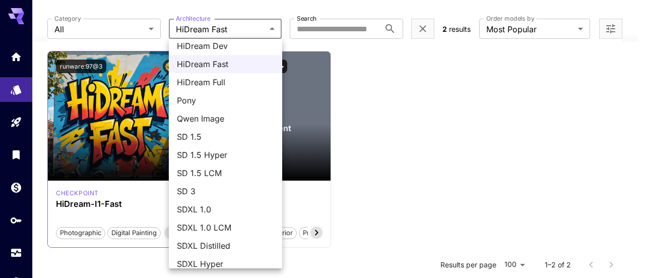
click at [207, 206] on span "SDXL 1.0" at bounding box center [225, 209] width 97 height 12
type input "****"
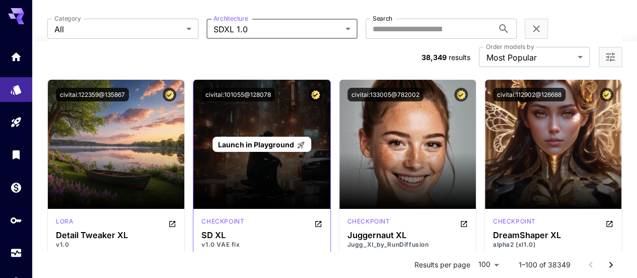
click at [262, 152] on div "Launch in Playground" at bounding box center [261, 144] width 136 height 129
click at [256, 140] on span "Launch in Playground" at bounding box center [256, 144] width 76 height 9
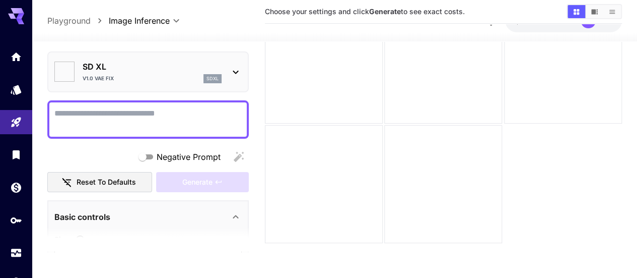
type input "**********"
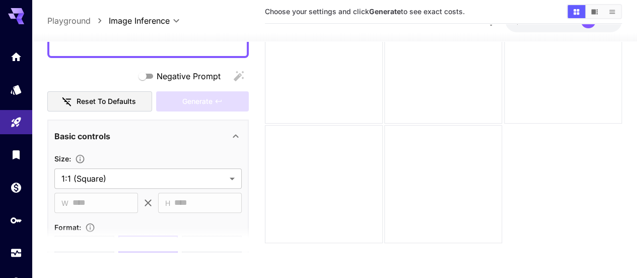
scroll to position [87, 0]
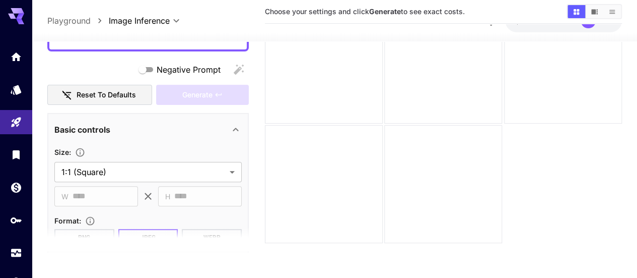
click at [169, 169] on body "**********" at bounding box center [318, 102] width 637 height 357
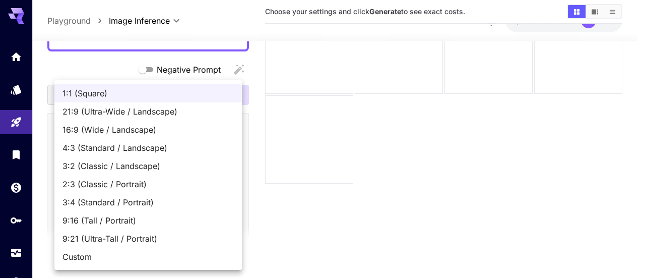
click at [284, 134] on div at bounding box center [322, 139] width 645 height 278
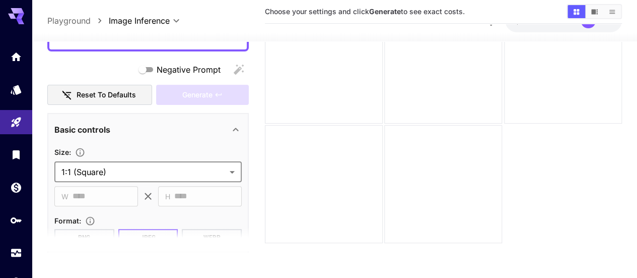
scroll to position [154, 0]
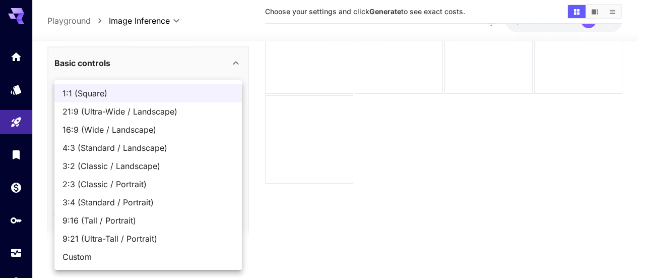
click at [153, 104] on body "**********" at bounding box center [322, 102] width 645 height 357
click at [162, 60] on div at bounding box center [322, 139] width 645 height 278
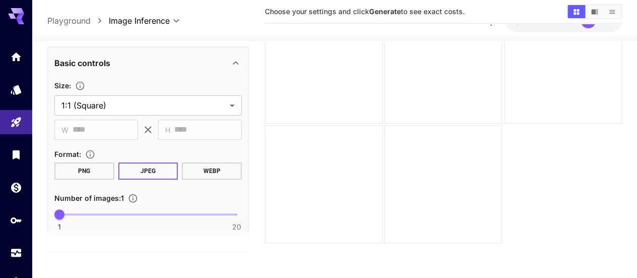
click at [95, 166] on button "PNG" at bounding box center [84, 170] width 60 height 17
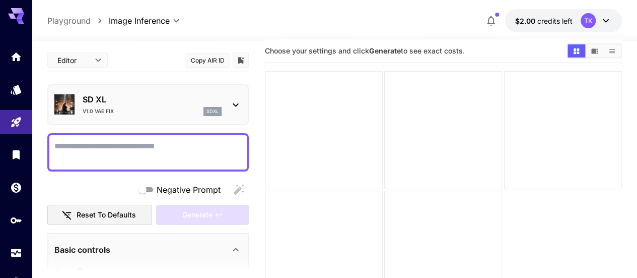
scroll to position [0, 0]
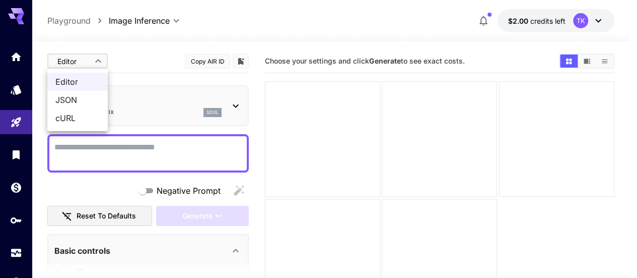
click at [101, 60] on body "**********" at bounding box center [318, 178] width 637 height 357
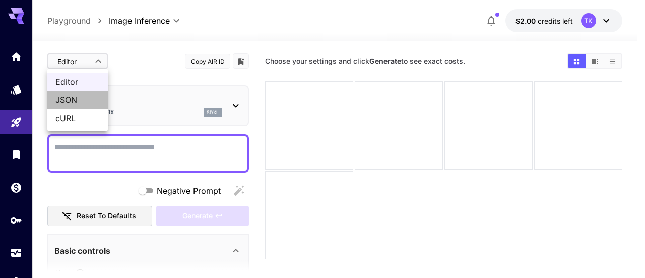
click at [72, 94] on span "JSON" at bounding box center [77, 100] width 44 height 12
type input "****"
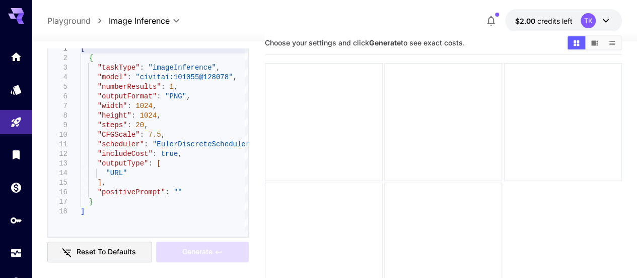
scroll to position [20, 0]
type textarea "**********"
drag, startPoint x: 220, startPoint y: 35, endPoint x: 115, endPoint y: 106, distance: 126.6
click at [115, 106] on div "[ { "taskType" : "imageInference" , "model" : "civitai:101055@128078" , "number…" at bounding box center [164, 137] width 167 height 187
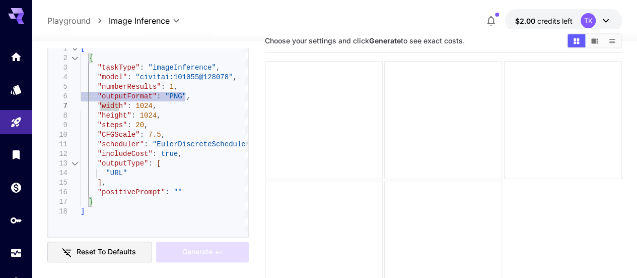
click at [81, 95] on div "[ { "taskType" : "imageInference" , "model" : "civitai:101055@128078" , "number…" at bounding box center [164, 137] width 167 height 187
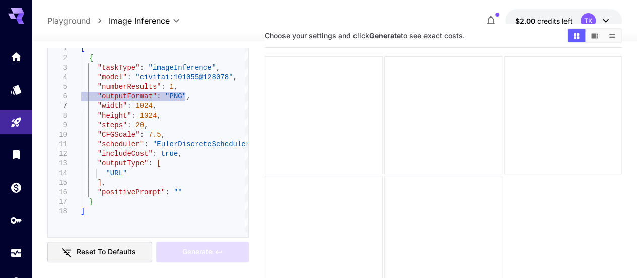
scroll to position [0, 0]
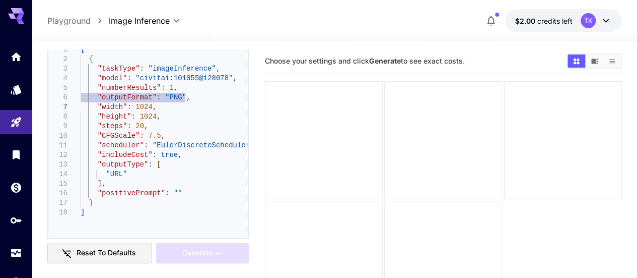
click at [119, 34] on div at bounding box center [334, 35] width 605 height 12
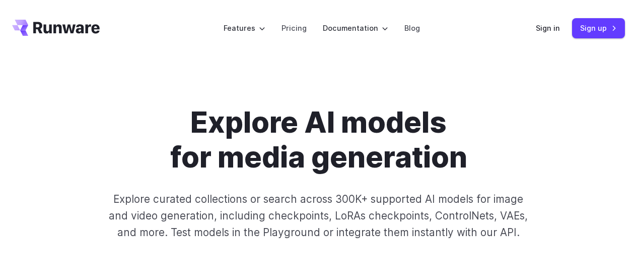
select select "****"
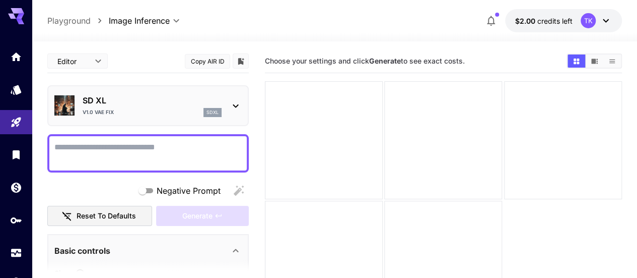
click at [101, 59] on body "**********" at bounding box center [318, 178] width 637 height 357
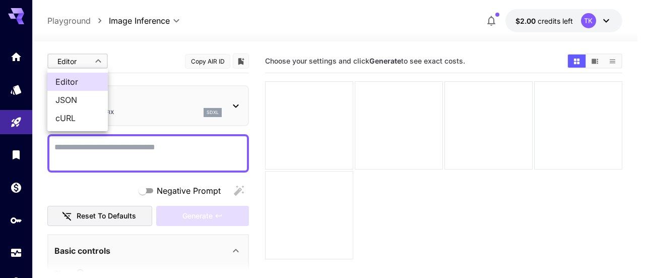
click at [78, 96] on span "JSON" at bounding box center [77, 100] width 44 height 12
type input "****"
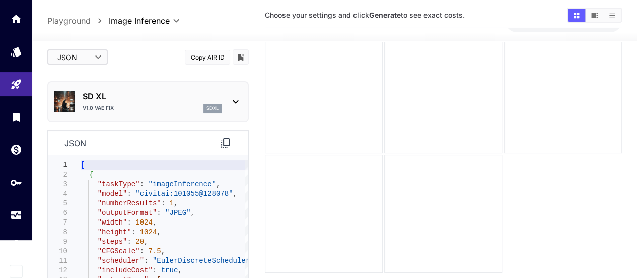
scroll to position [80, 0]
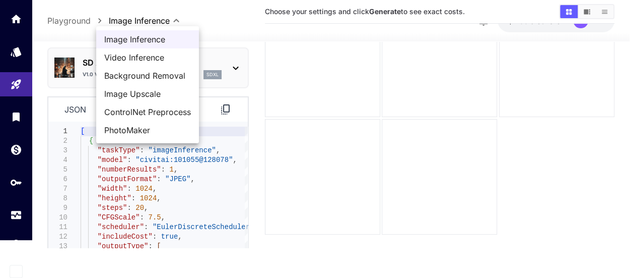
click at [129, 20] on body "**********" at bounding box center [318, 98] width 637 height 357
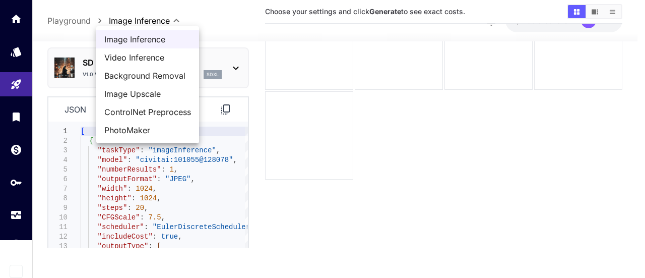
click at [129, 21] on div at bounding box center [322, 139] width 645 height 278
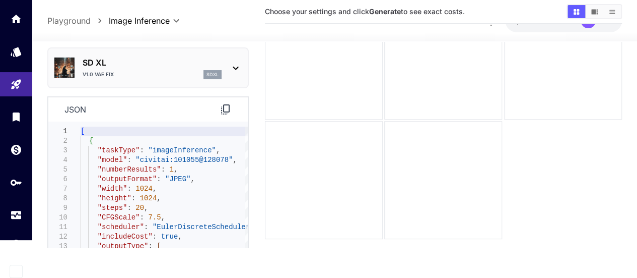
click at [62, 21] on p "Playground" at bounding box center [68, 21] width 43 height 12
click at [18, 50] on icon "Models" at bounding box center [17, 49] width 11 height 10
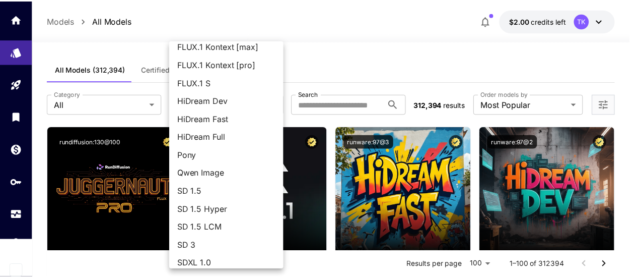
scroll to position [62, 0]
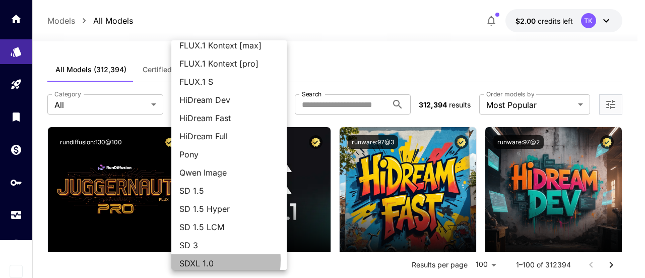
click at [194, 260] on span "SDXL 1.0" at bounding box center [228, 263] width 99 height 12
type input "****"
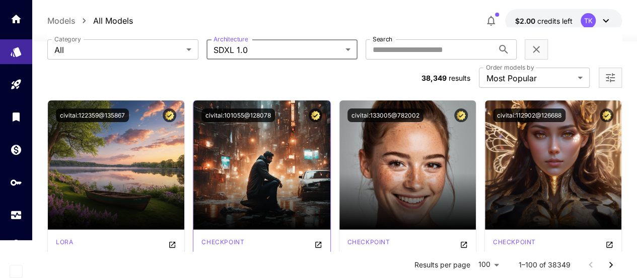
scroll to position [54, 0]
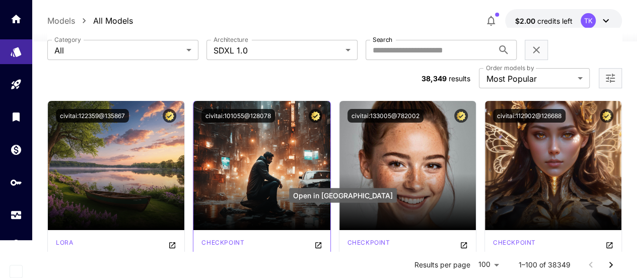
click at [317, 241] on icon "Open in CivitAI" at bounding box center [318, 245] width 8 height 8
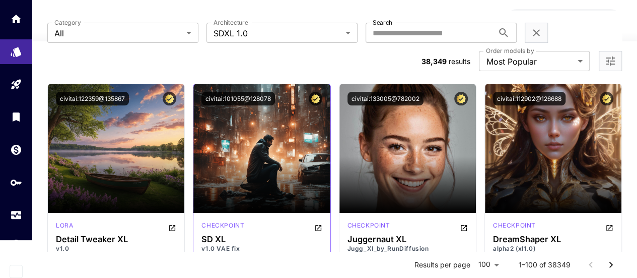
scroll to position [71, 0]
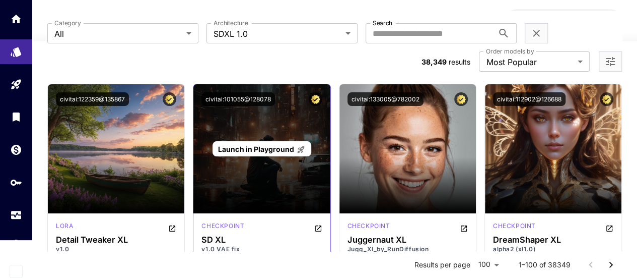
click at [260, 145] on span "Launch in Playground" at bounding box center [256, 149] width 76 height 9
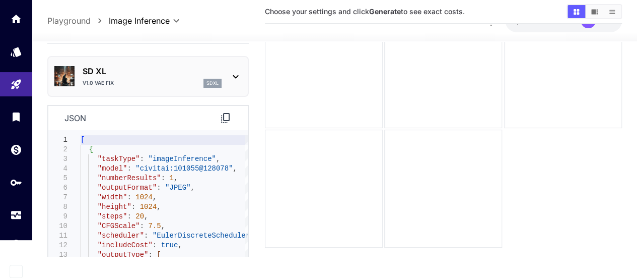
click at [137, 81] on div "v1.0 VAE fix sdxl" at bounding box center [152, 83] width 139 height 9
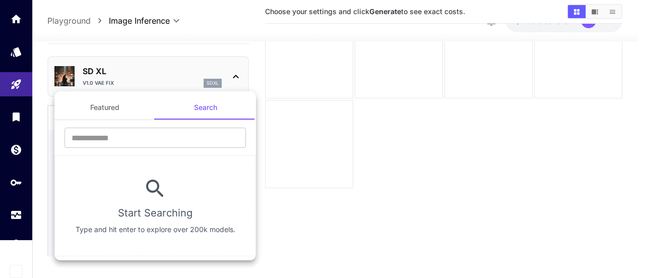
click at [111, 105] on button "Featured" at bounding box center [104, 107] width 101 height 24
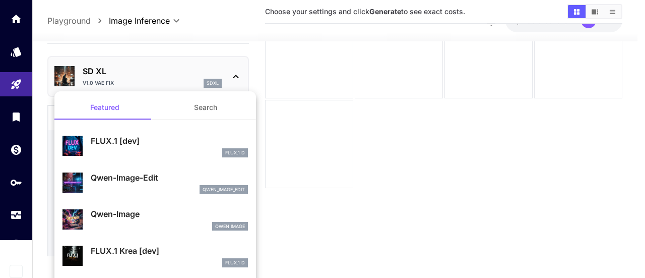
click at [138, 44] on div at bounding box center [322, 139] width 645 height 278
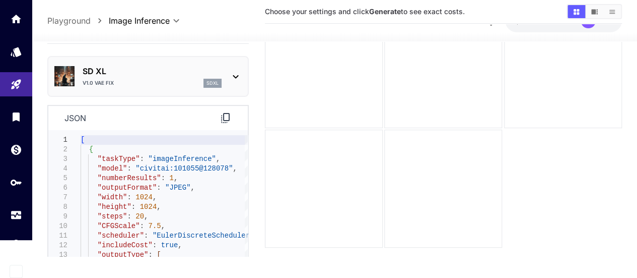
scroll to position [80, 0]
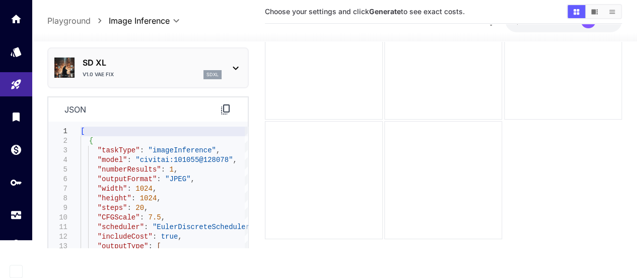
click at [224, 110] on icon at bounding box center [225, 109] width 9 height 10
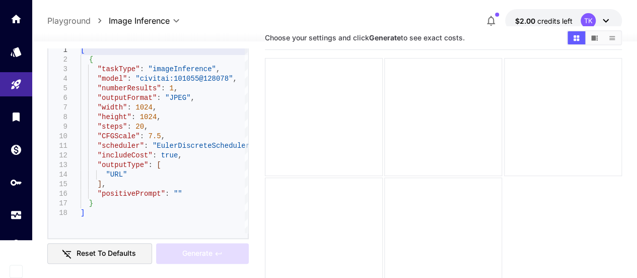
scroll to position [0, 0]
